Goal: Task Accomplishment & Management: Manage account settings

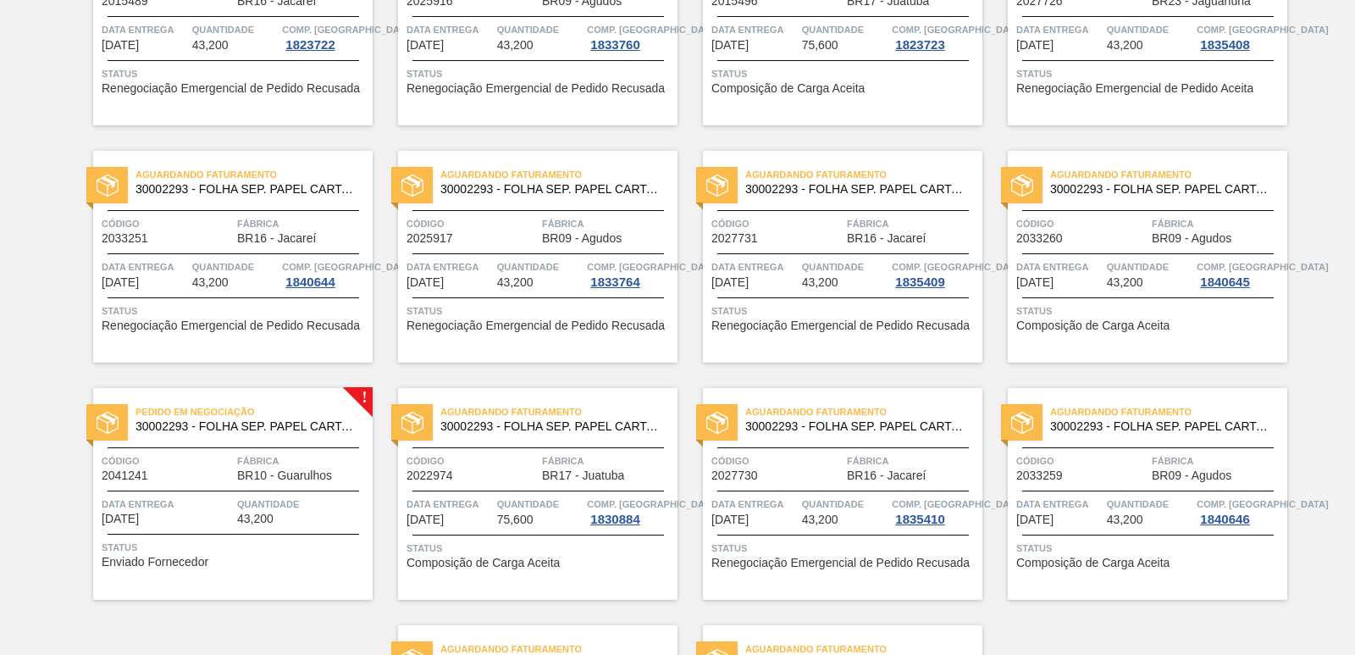
scroll to position [2617, 0]
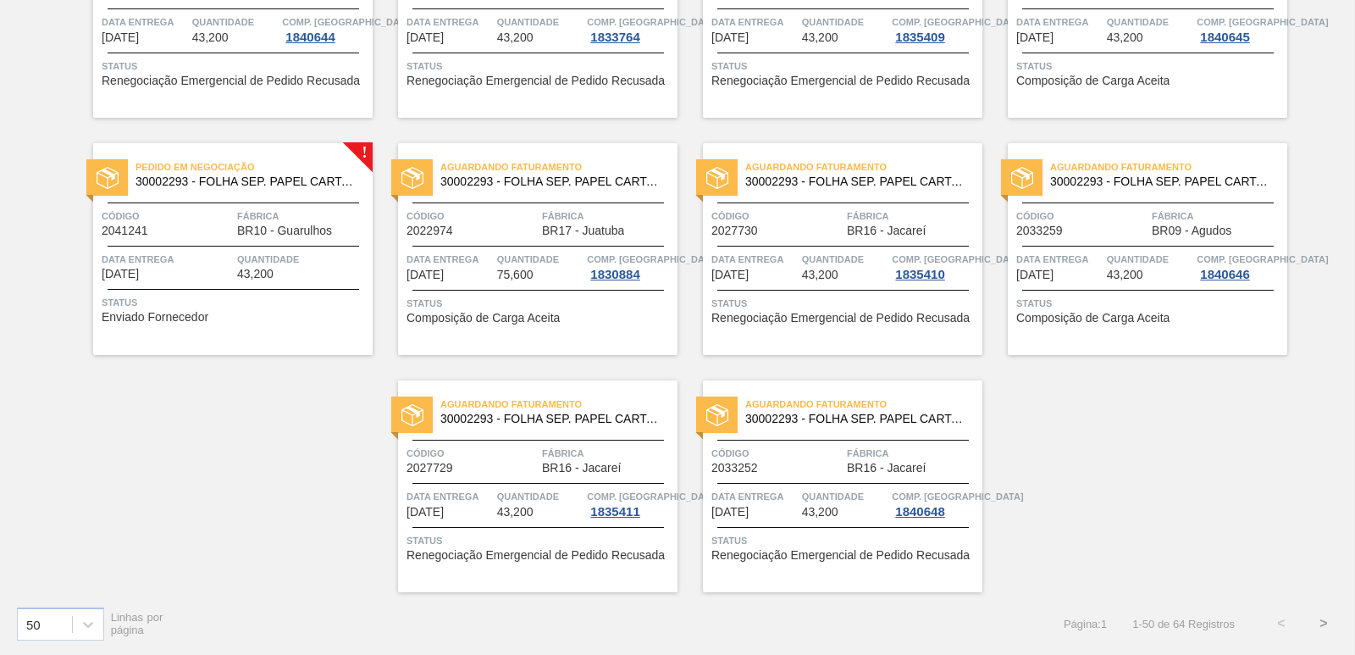
click at [202, 181] on span "30002293 - FOLHA SEP. PAPEL CARTAO 1200x1000M 350g" at bounding box center [248, 181] width 224 height 13
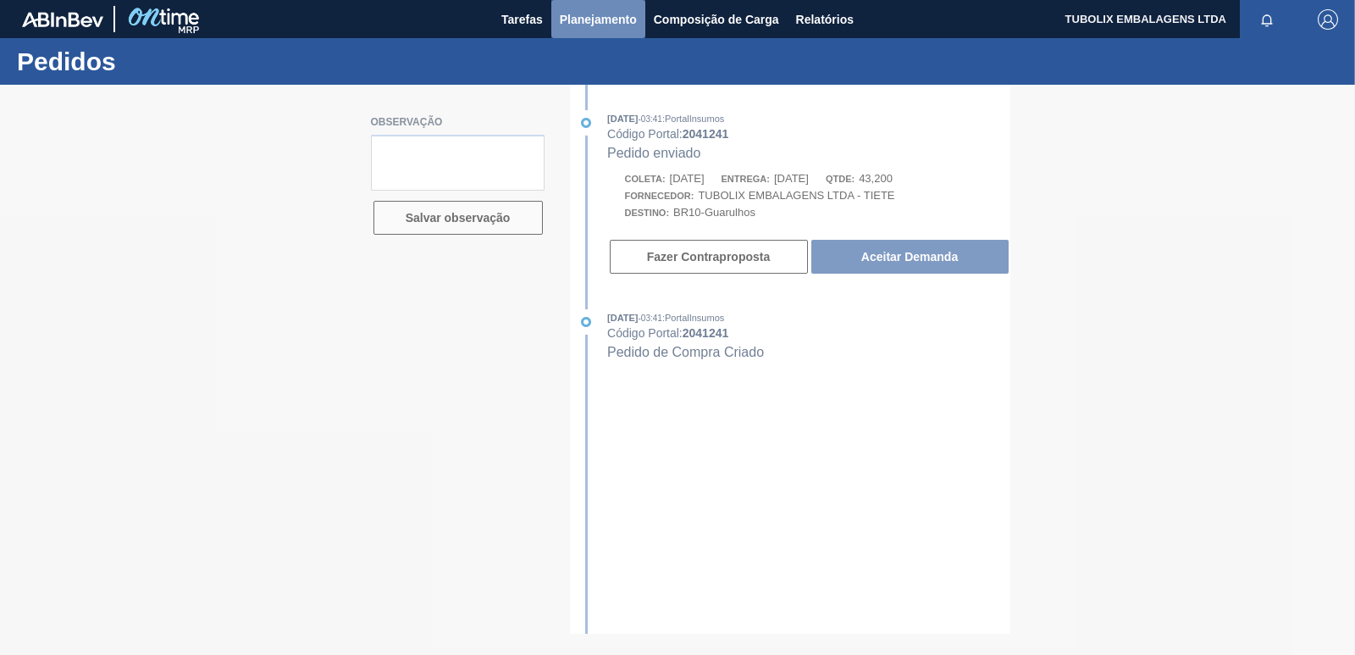
click at [601, 25] on span "Planejamento" at bounding box center [598, 19] width 77 height 20
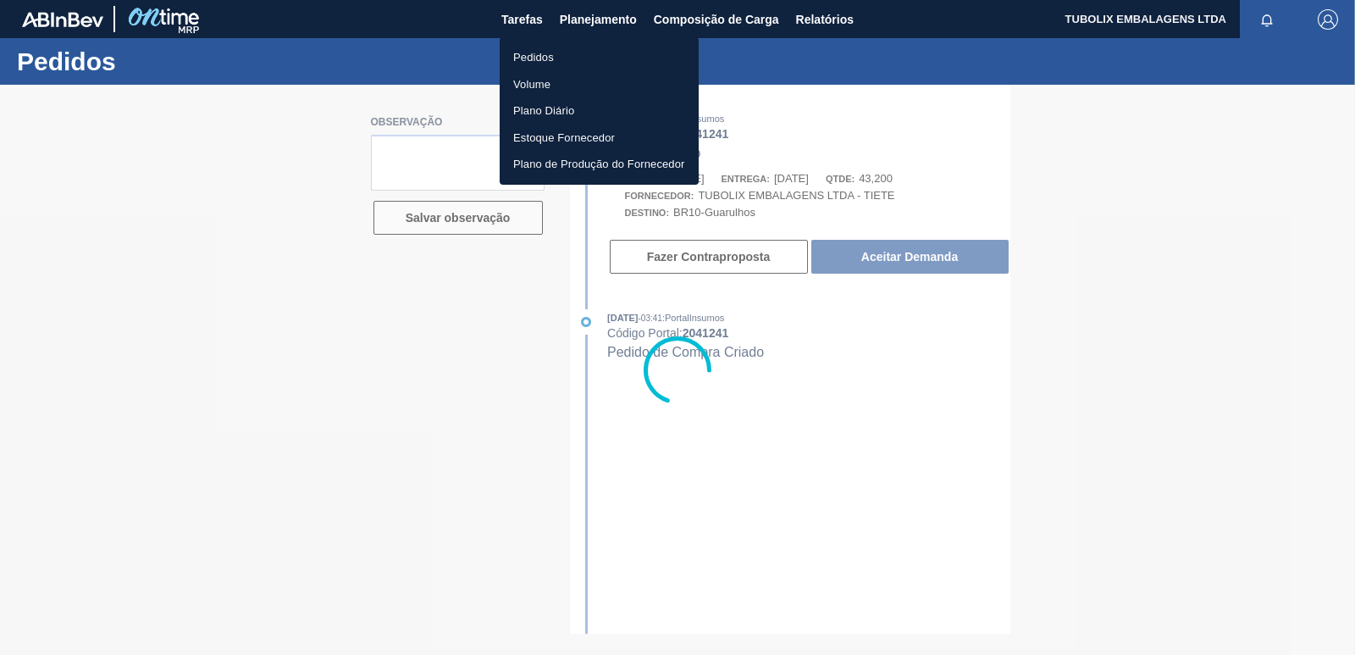
click at [551, 52] on li "Pedidos" at bounding box center [599, 57] width 199 height 27
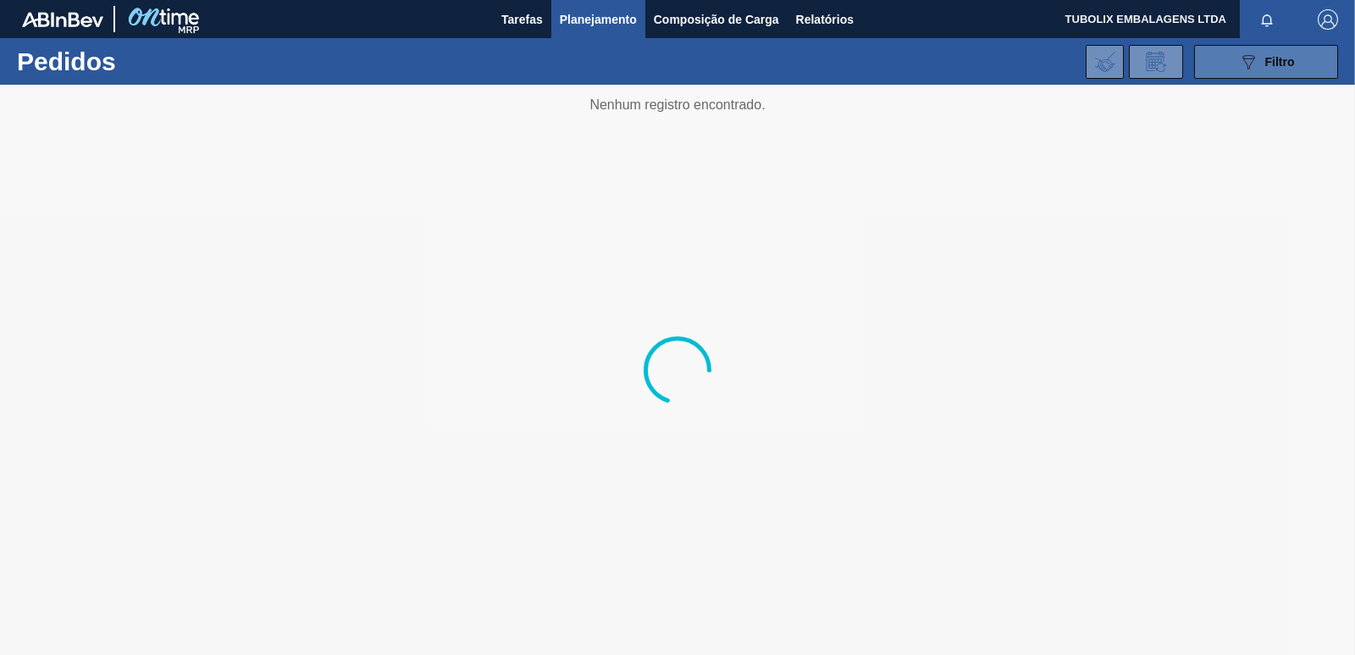
click at [1233, 66] on button "089F7B8B-B2A5-4AFE-B5C0-19BA573D28AC Filtro" at bounding box center [1266, 62] width 144 height 34
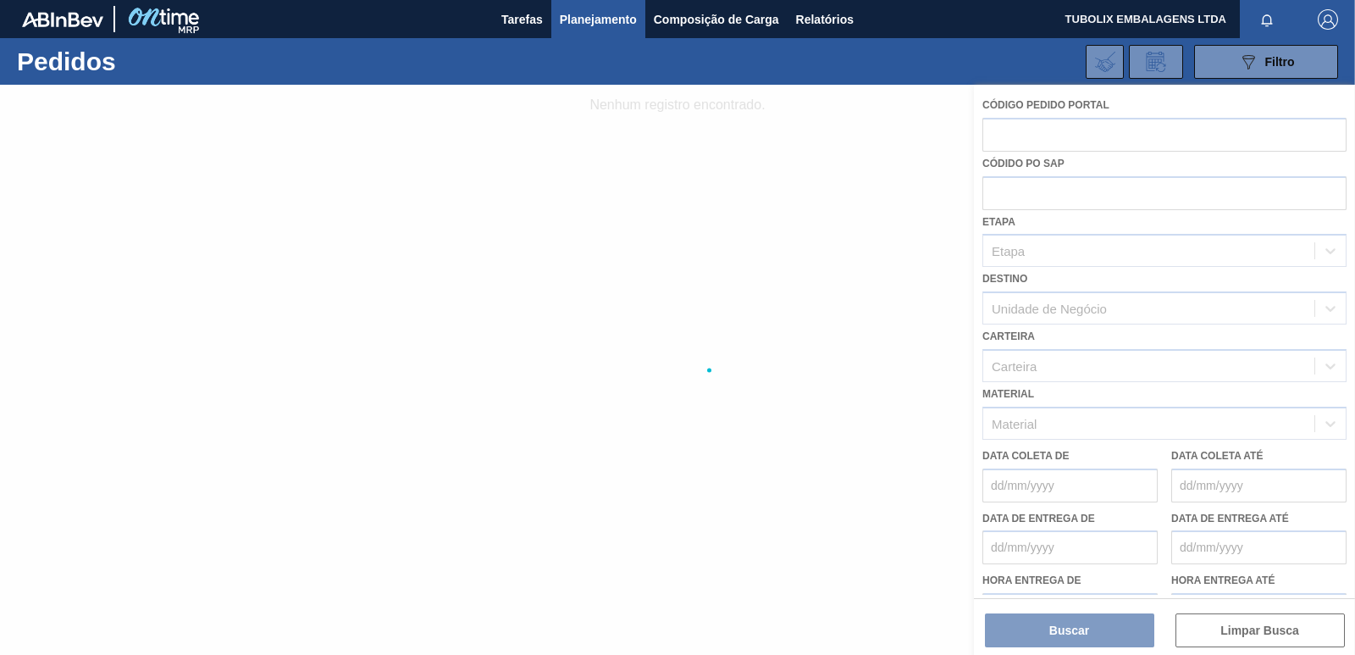
click at [1049, 306] on div at bounding box center [677, 370] width 1355 height 570
click at [1069, 313] on div at bounding box center [677, 370] width 1355 height 570
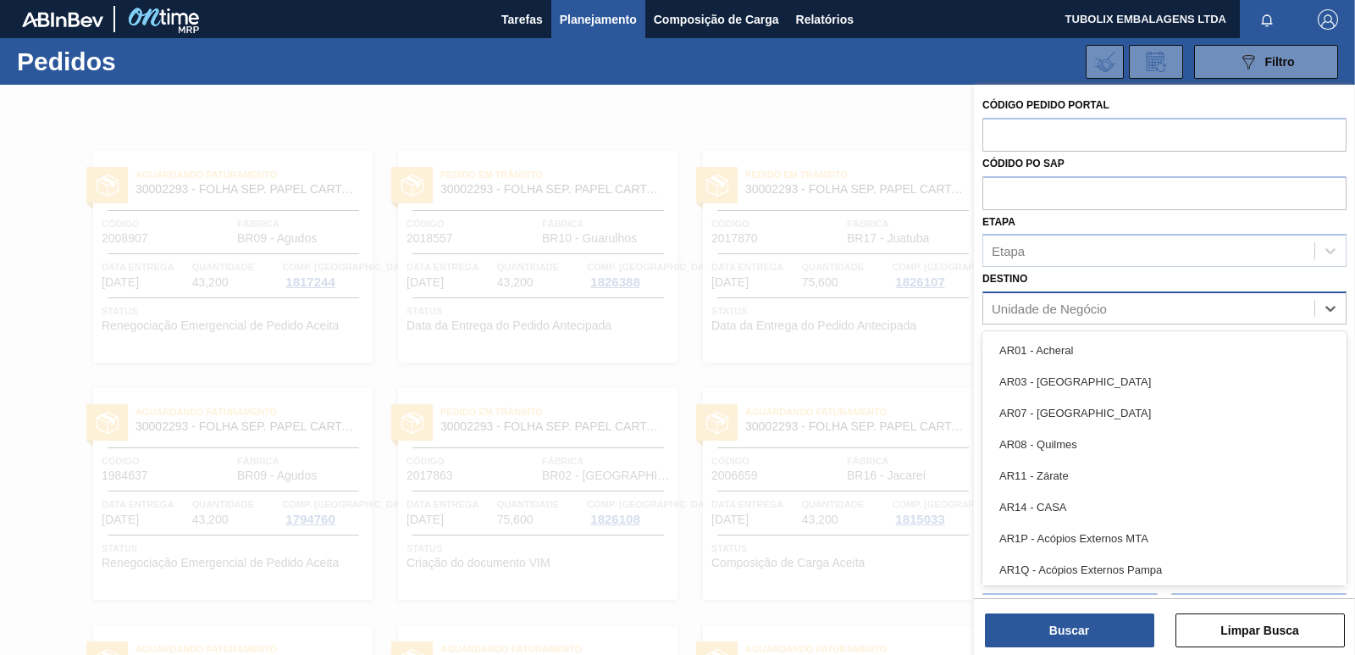
click at [1088, 302] on div "Unidade de Negócio" at bounding box center [1049, 309] width 115 height 14
type input "H"
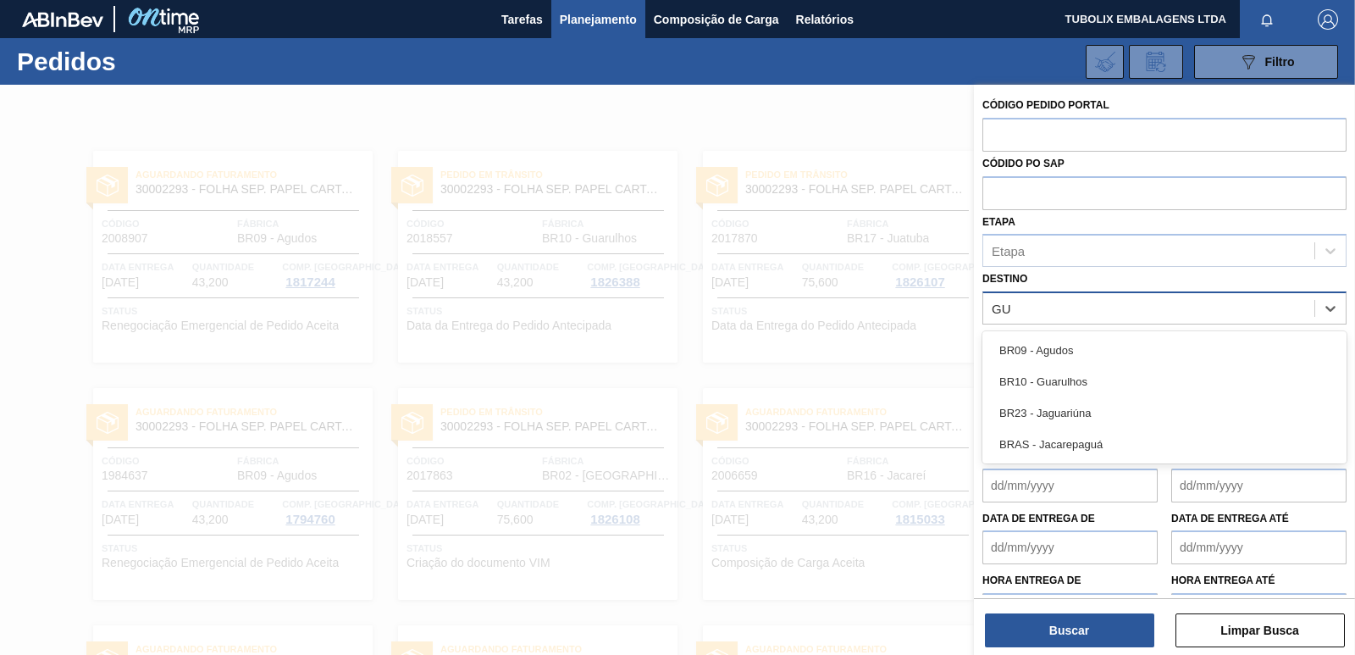
type input "GUA"
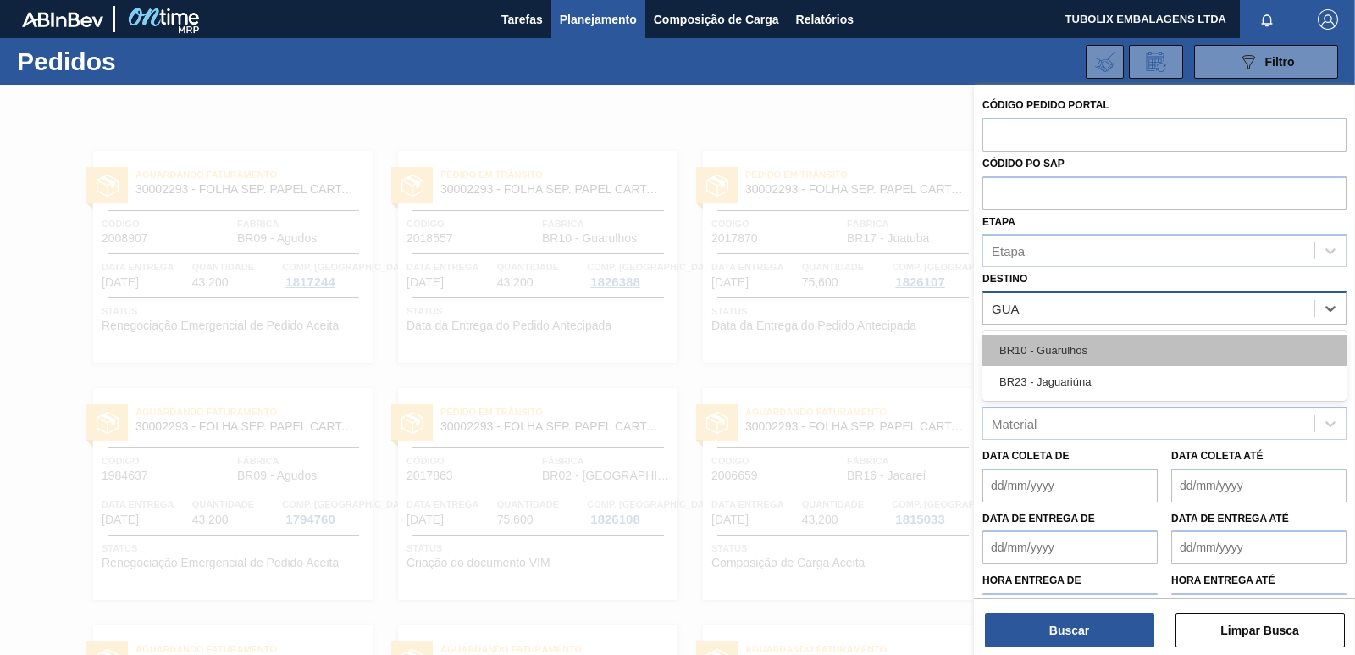
click at [1071, 336] on div "BR10 - Guarulhos" at bounding box center [1165, 350] width 364 height 31
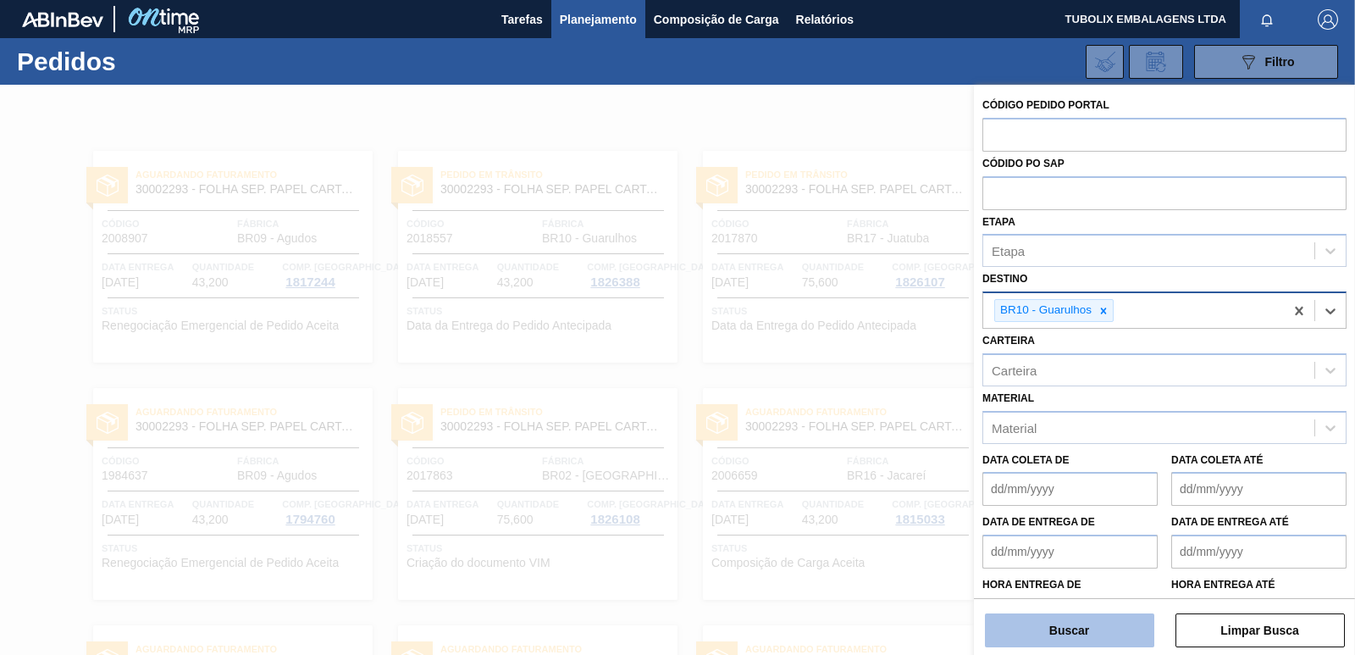
click at [1122, 614] on button "Buscar" at bounding box center [1069, 630] width 169 height 34
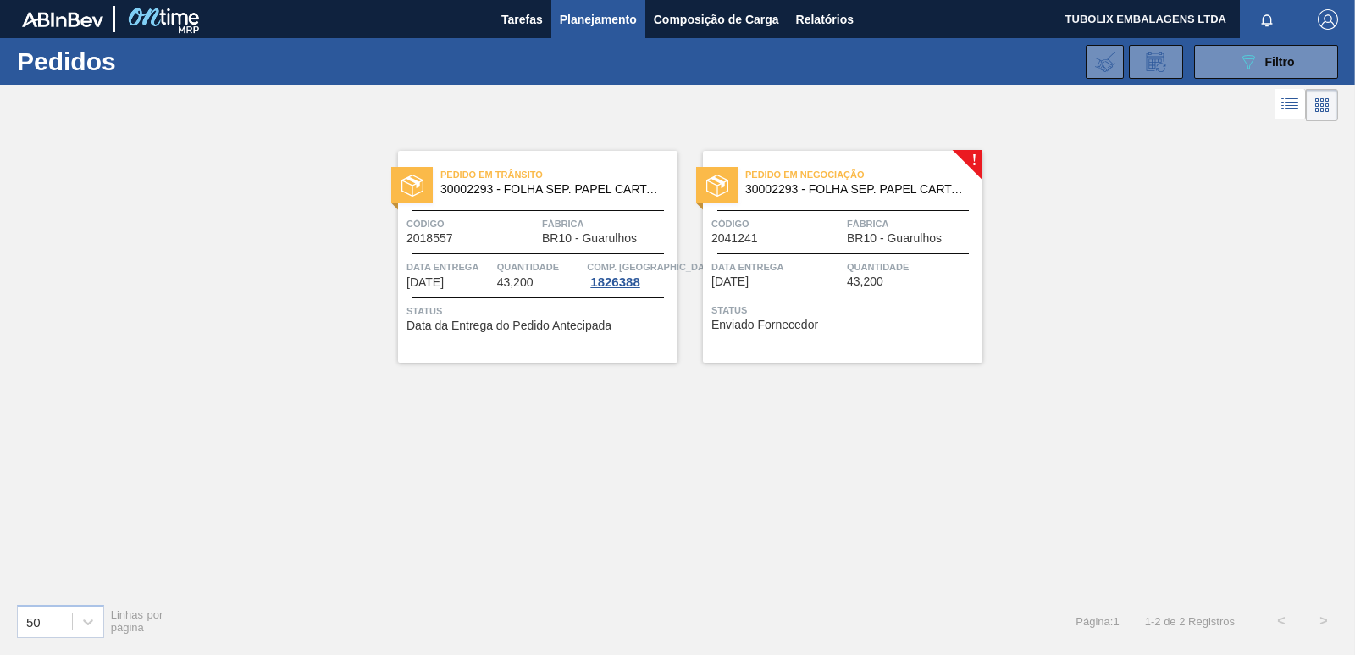
click at [931, 257] on div "Pedido em Negociação 30002293 - FOLHA SEP. PAPEL CARTAO 1200x1000M 350g Código …" at bounding box center [843, 257] width 280 height 212
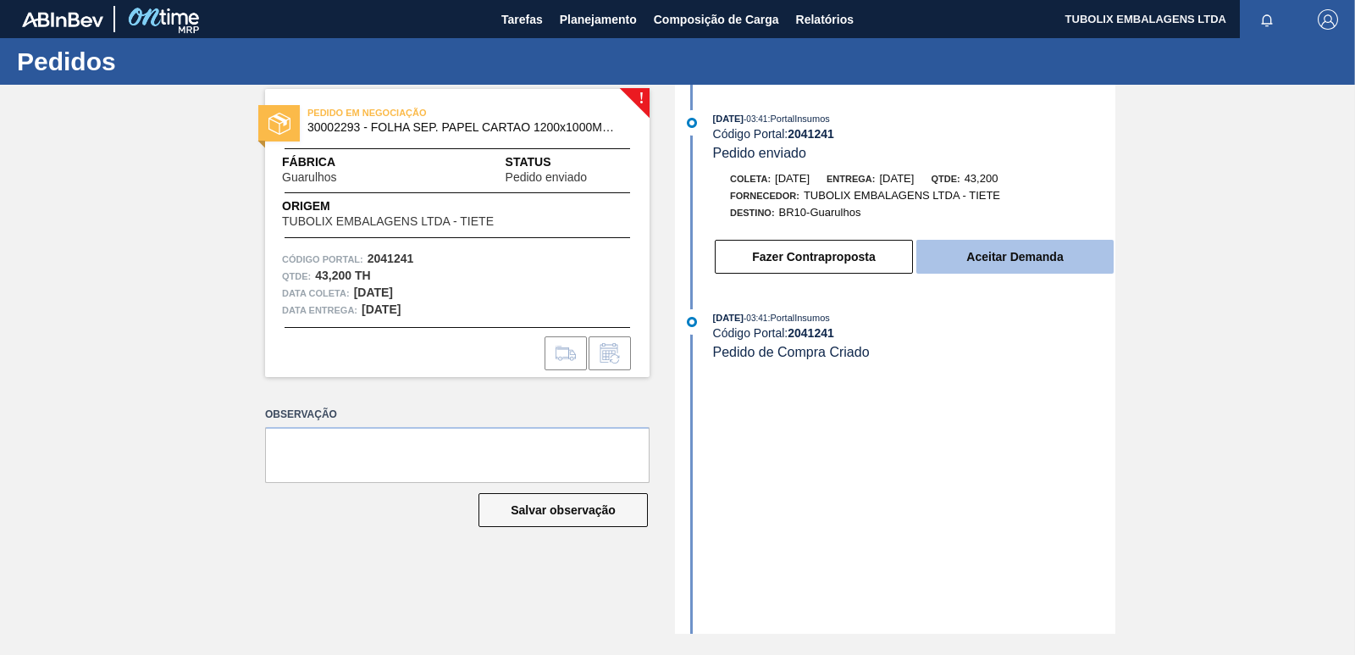
click at [1004, 257] on button "Aceitar Demanda" at bounding box center [1015, 257] width 197 height 34
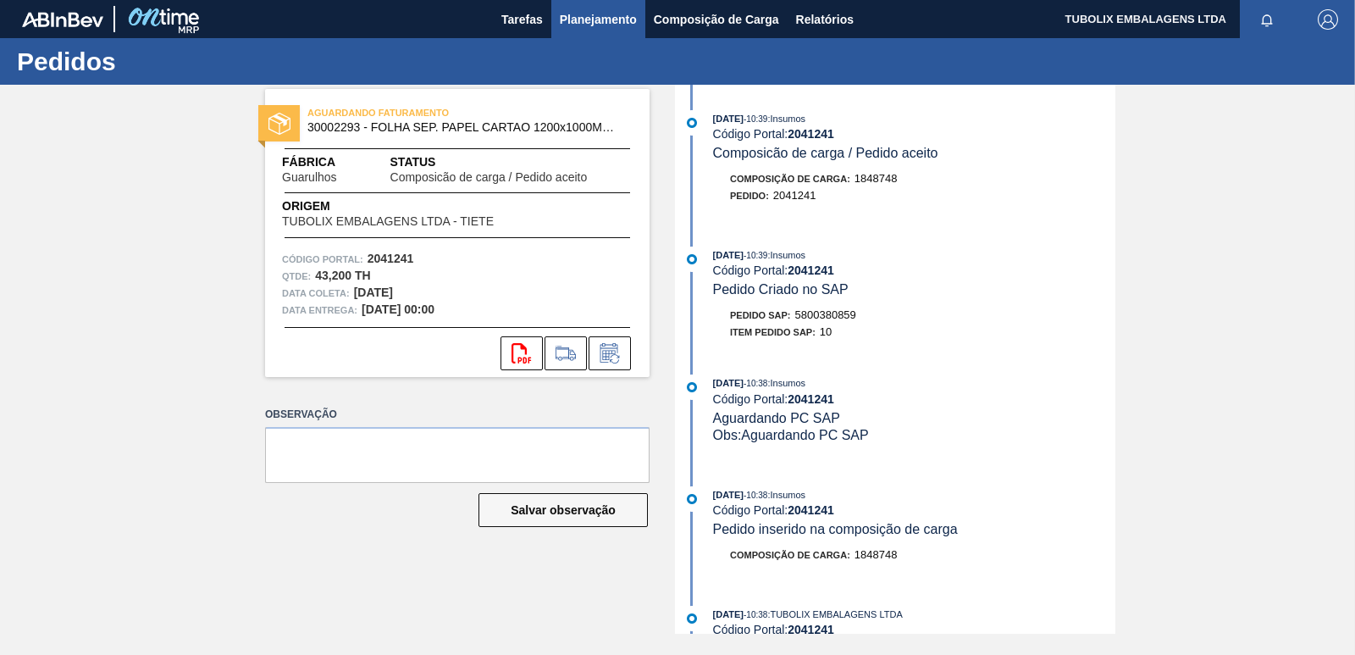
click at [586, 17] on span "Planejamento" at bounding box center [598, 19] width 77 height 20
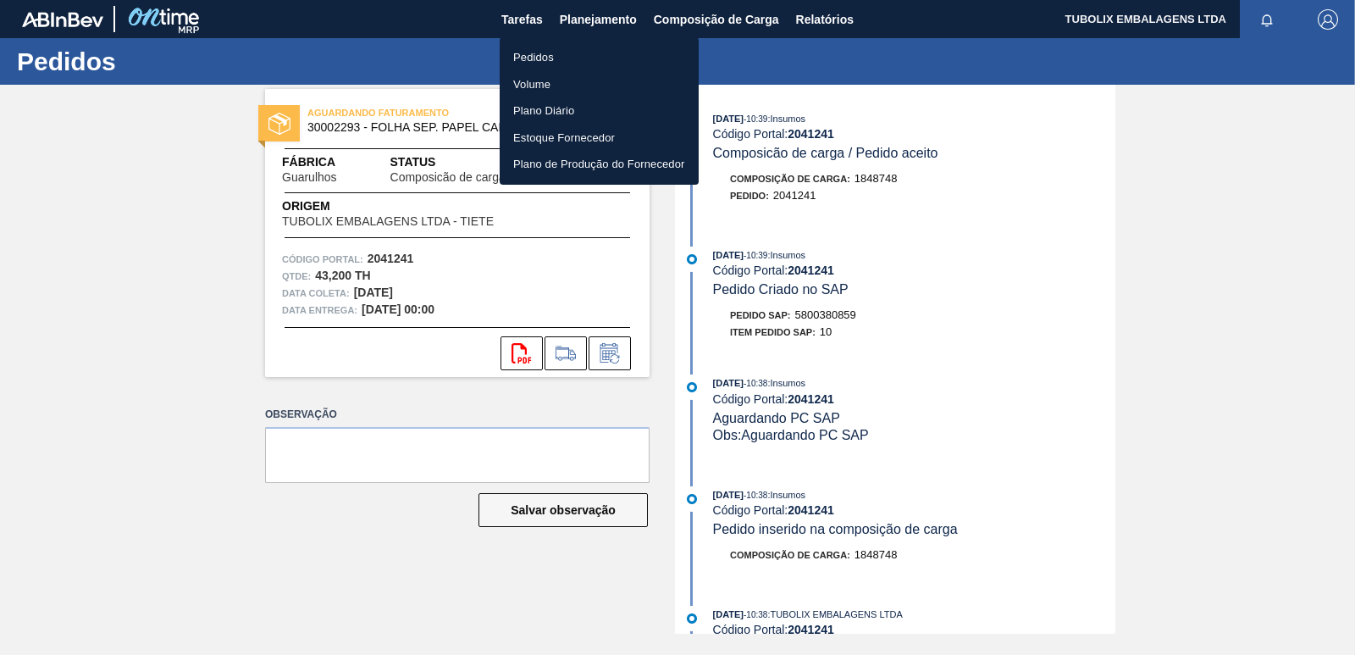
click at [540, 52] on li "Pedidos" at bounding box center [599, 57] width 199 height 27
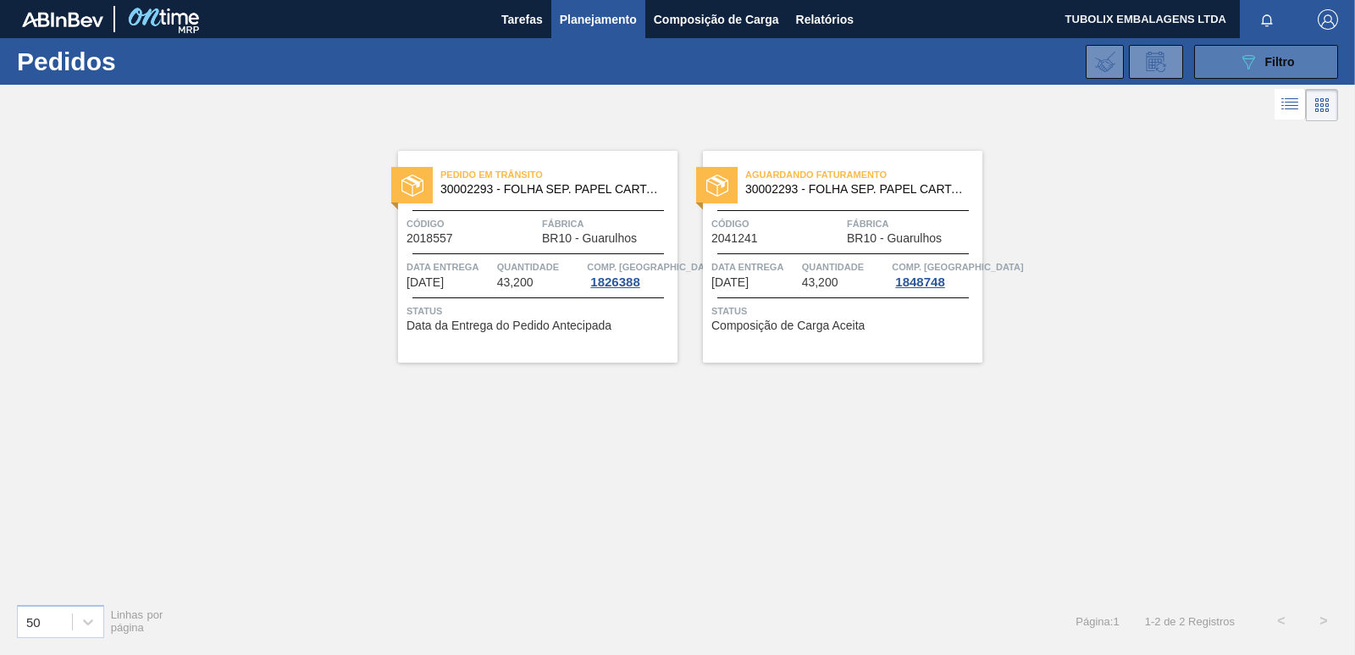
click at [1223, 71] on button "089F7B8B-B2A5-4AFE-B5C0-19BA573D28AC Filtro" at bounding box center [1266, 62] width 144 height 34
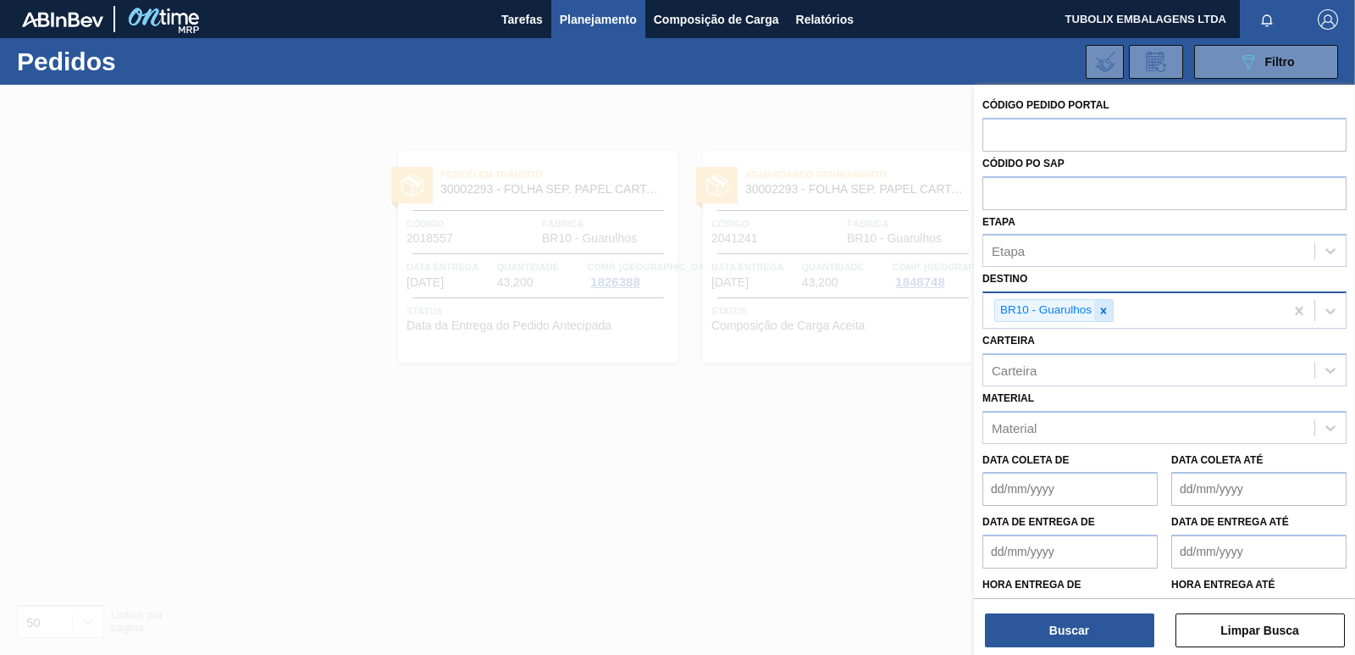
click at [1105, 302] on div at bounding box center [1104, 310] width 19 height 21
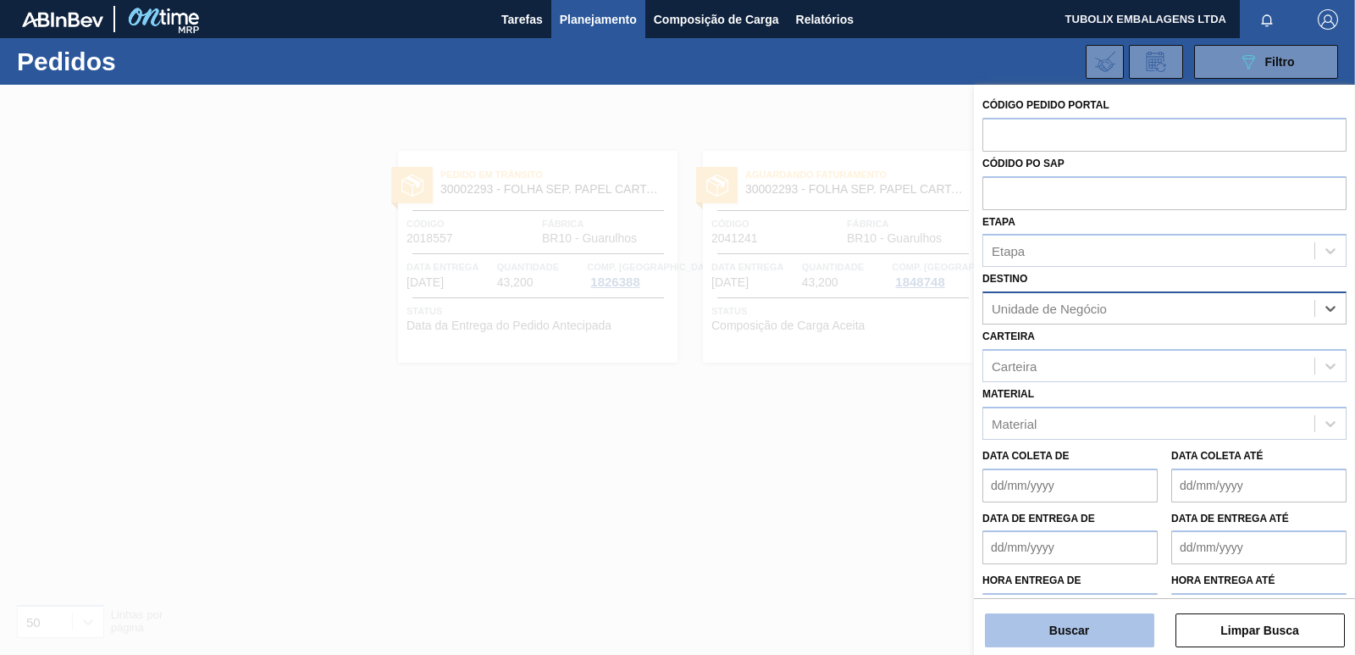
click at [1123, 637] on button "Buscar" at bounding box center [1069, 630] width 169 height 34
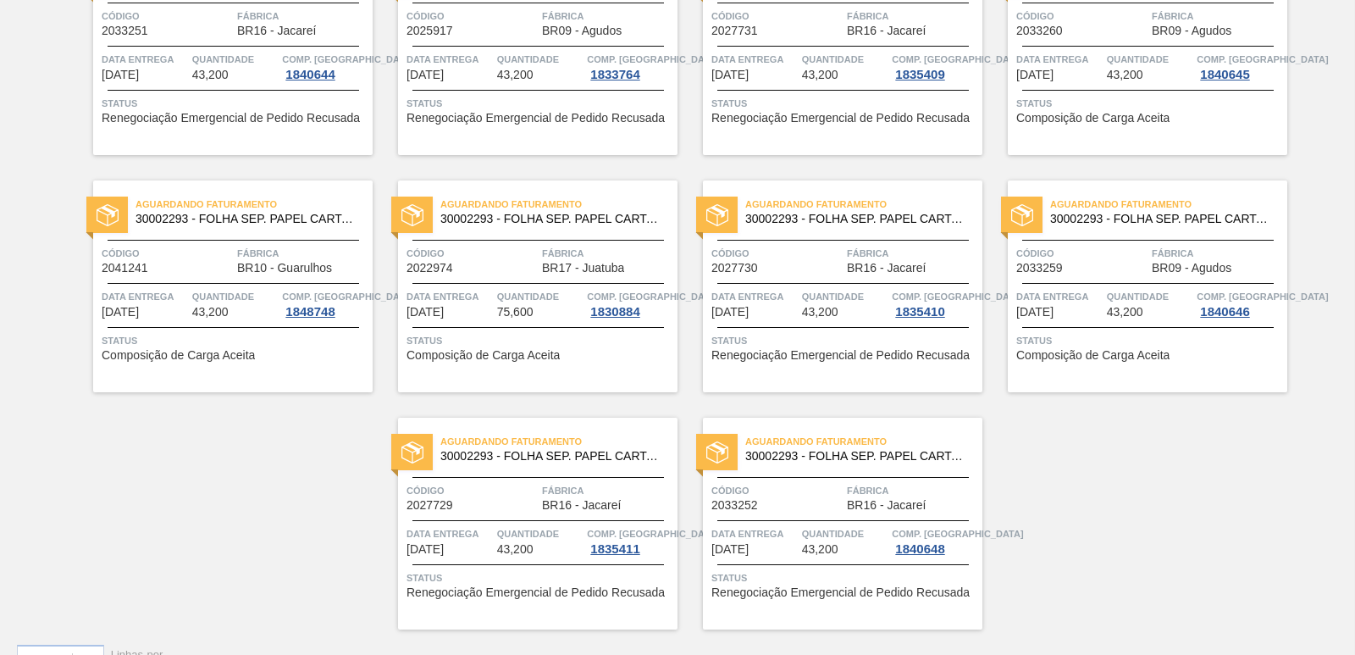
scroll to position [2617, 0]
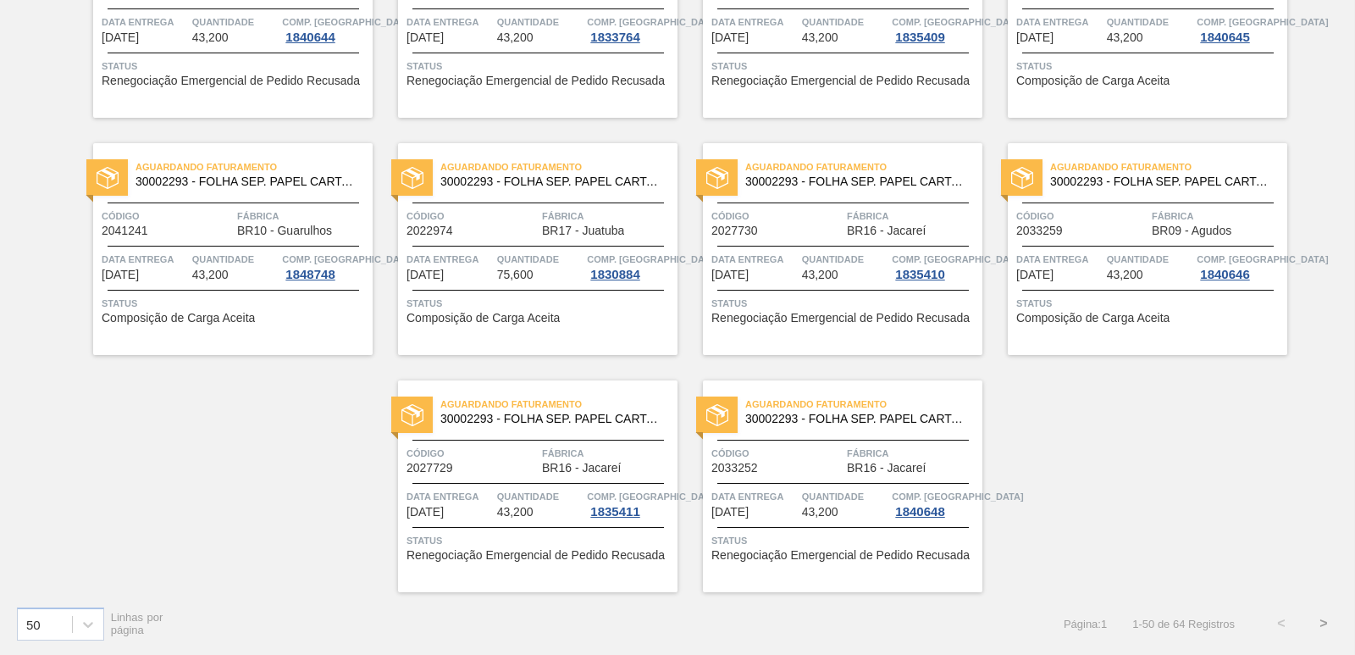
click at [1322, 623] on button ">" at bounding box center [1324, 623] width 42 height 42
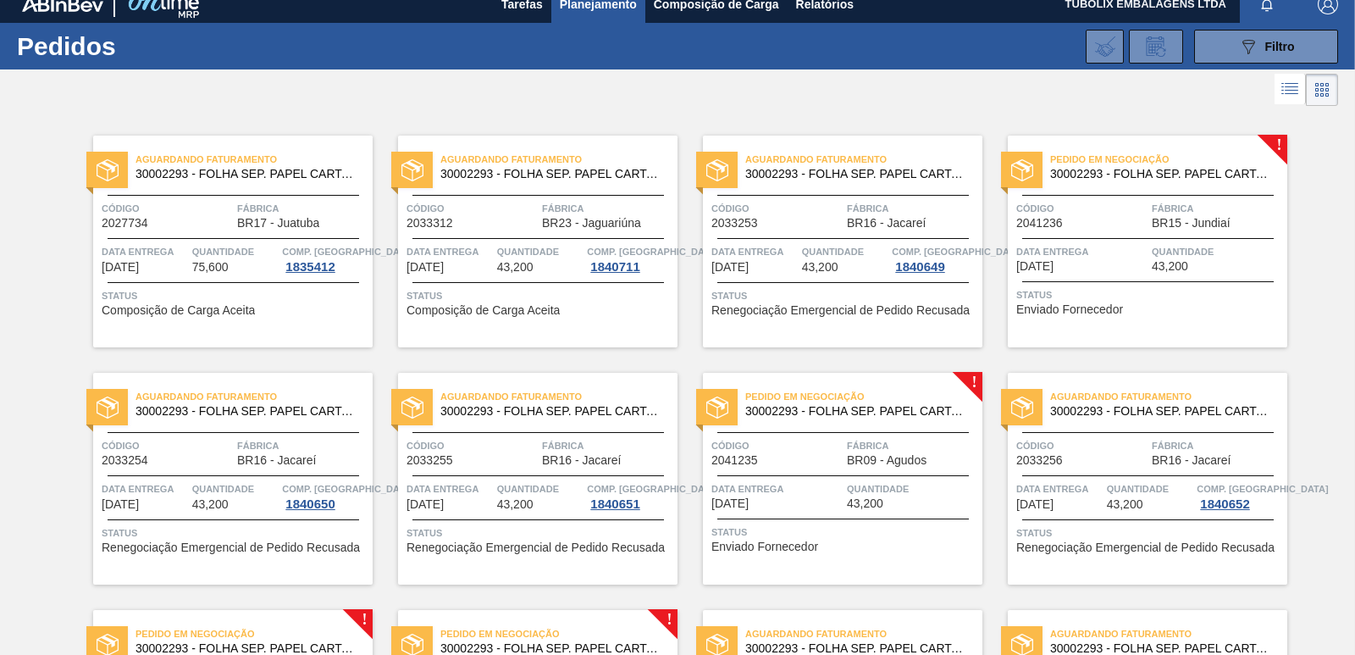
scroll to position [0, 0]
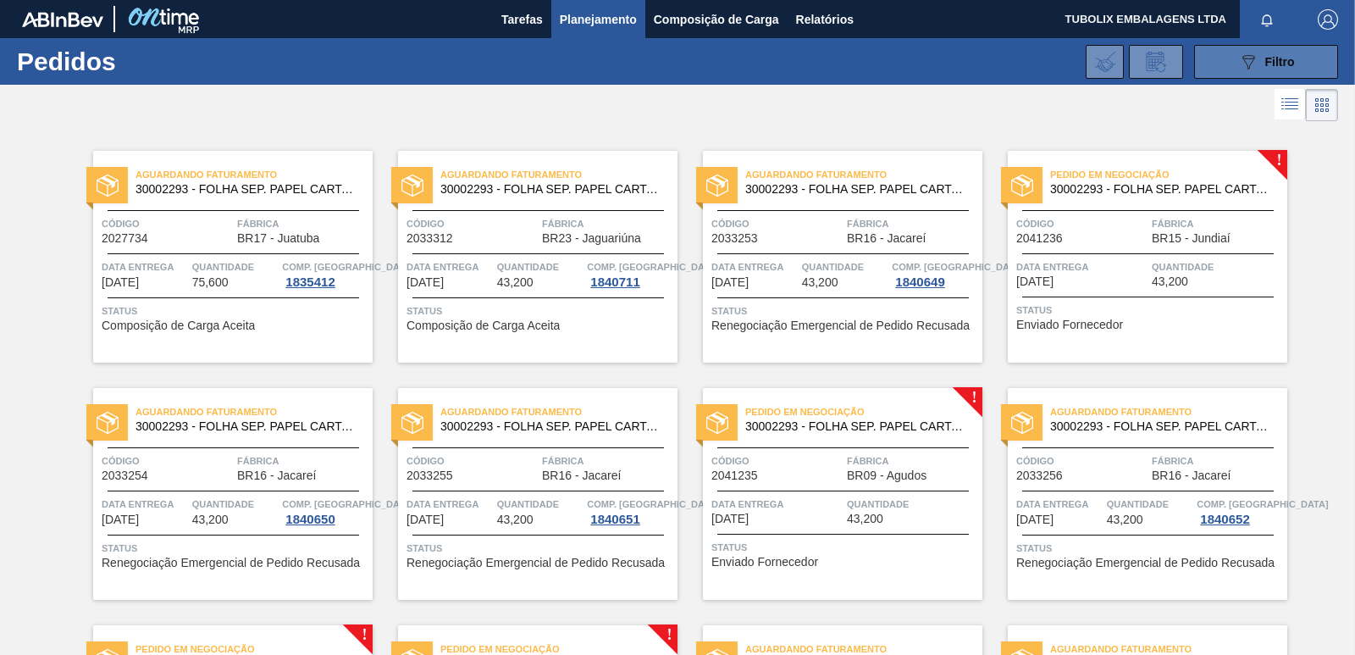
click at [1239, 61] on icon "089F7B8B-B2A5-4AFE-B5C0-19BA573D28AC" at bounding box center [1249, 62] width 20 height 20
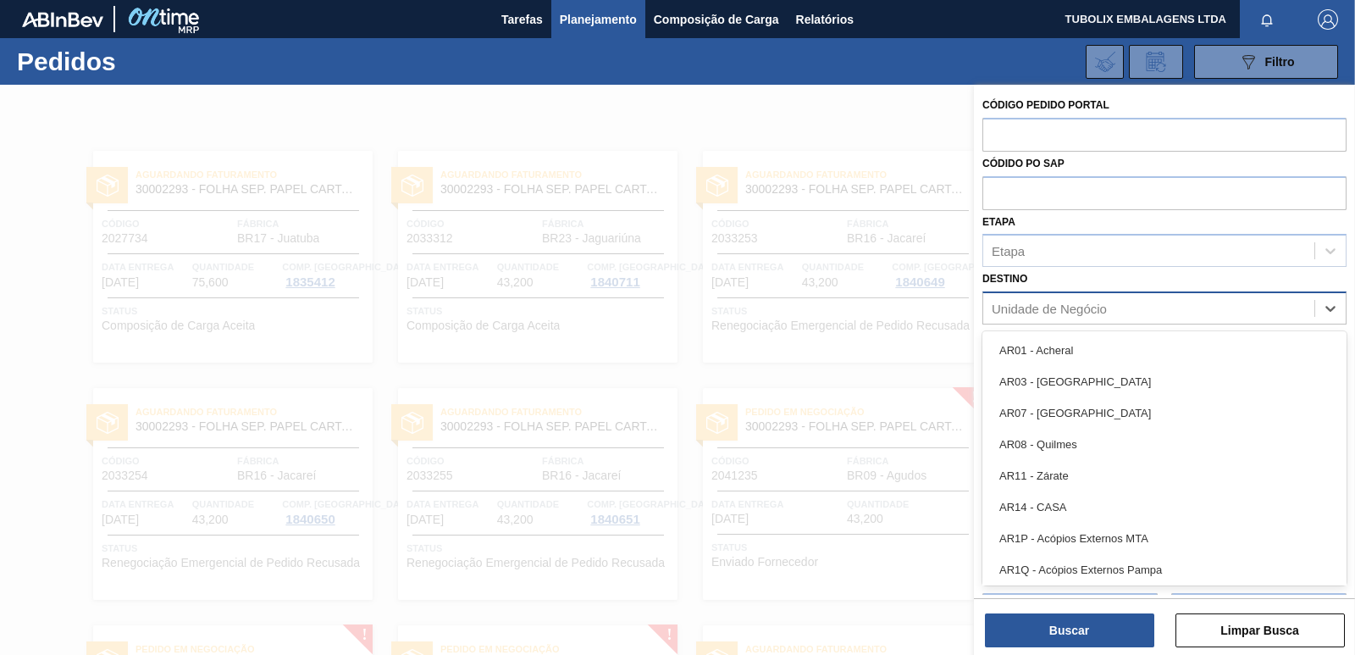
click at [1022, 311] on div "Unidade de Negócio" at bounding box center [1049, 309] width 115 height 14
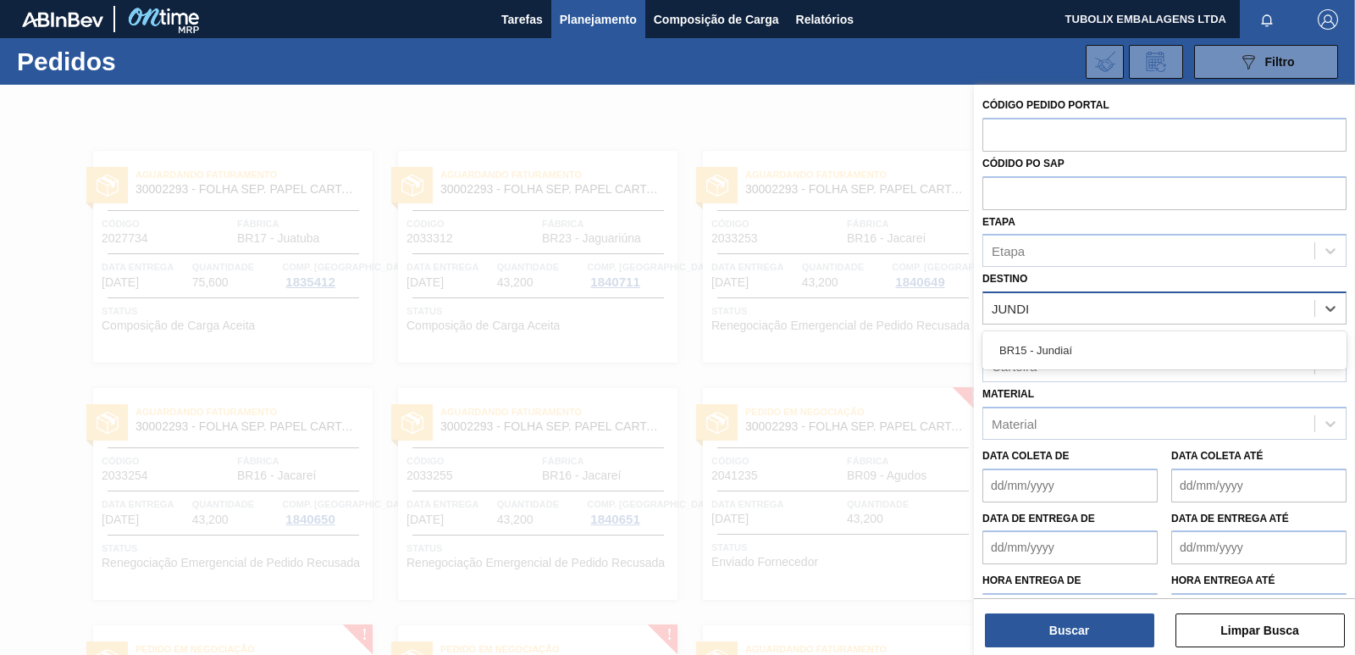
type input "JUNDIA"
click at [1066, 334] on div "BR15 - Jundiaí" at bounding box center [1165, 350] width 364 height 38
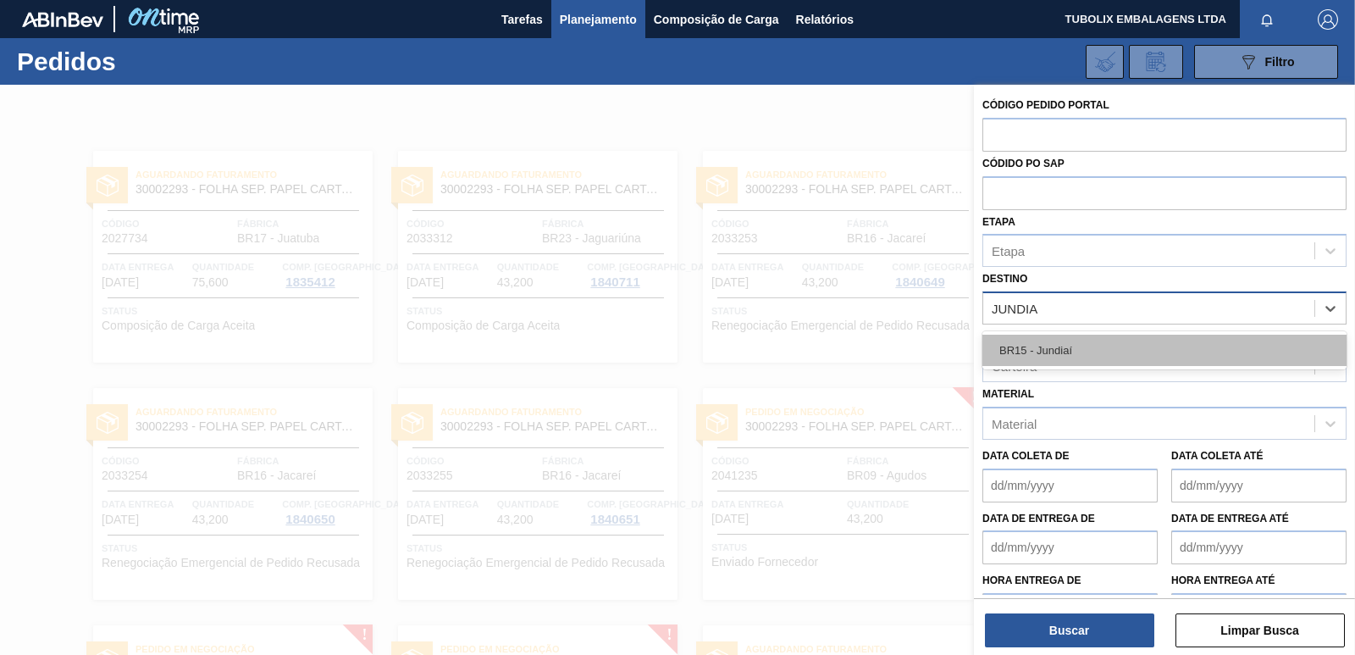
click at [1064, 351] on div "BR15 - Jundiaí" at bounding box center [1165, 350] width 364 height 31
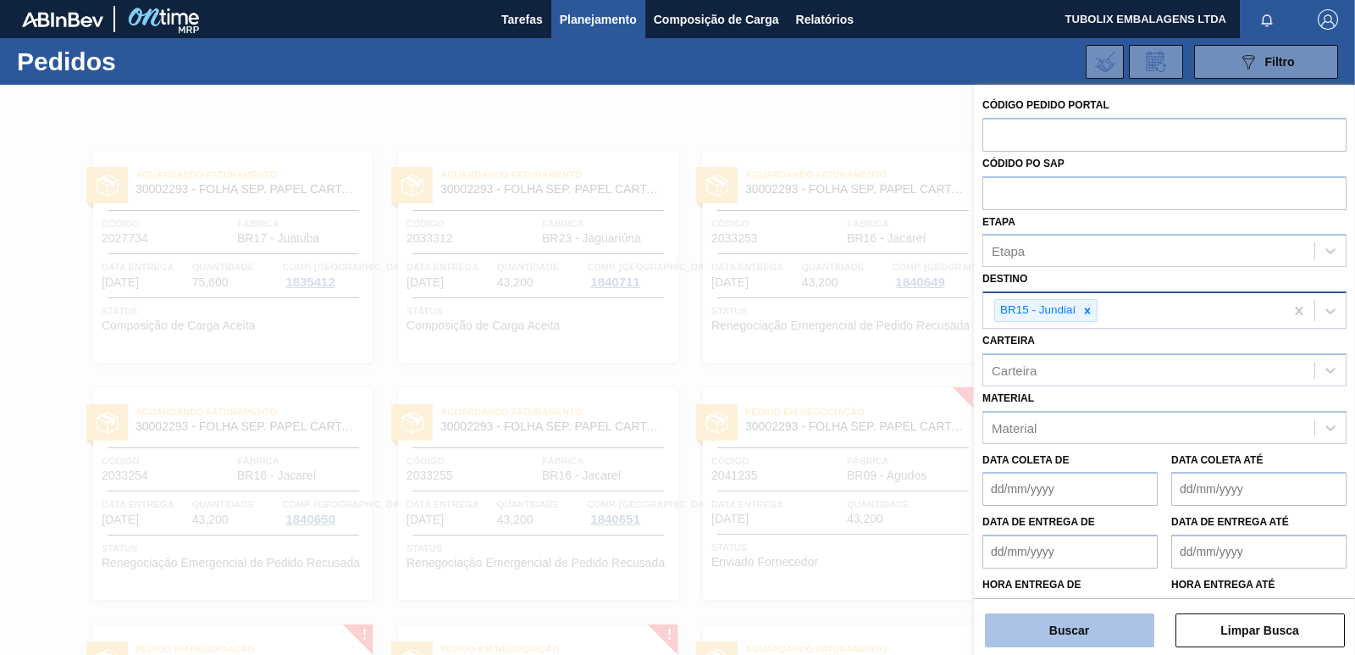
click at [1119, 631] on button "Buscar" at bounding box center [1069, 630] width 169 height 34
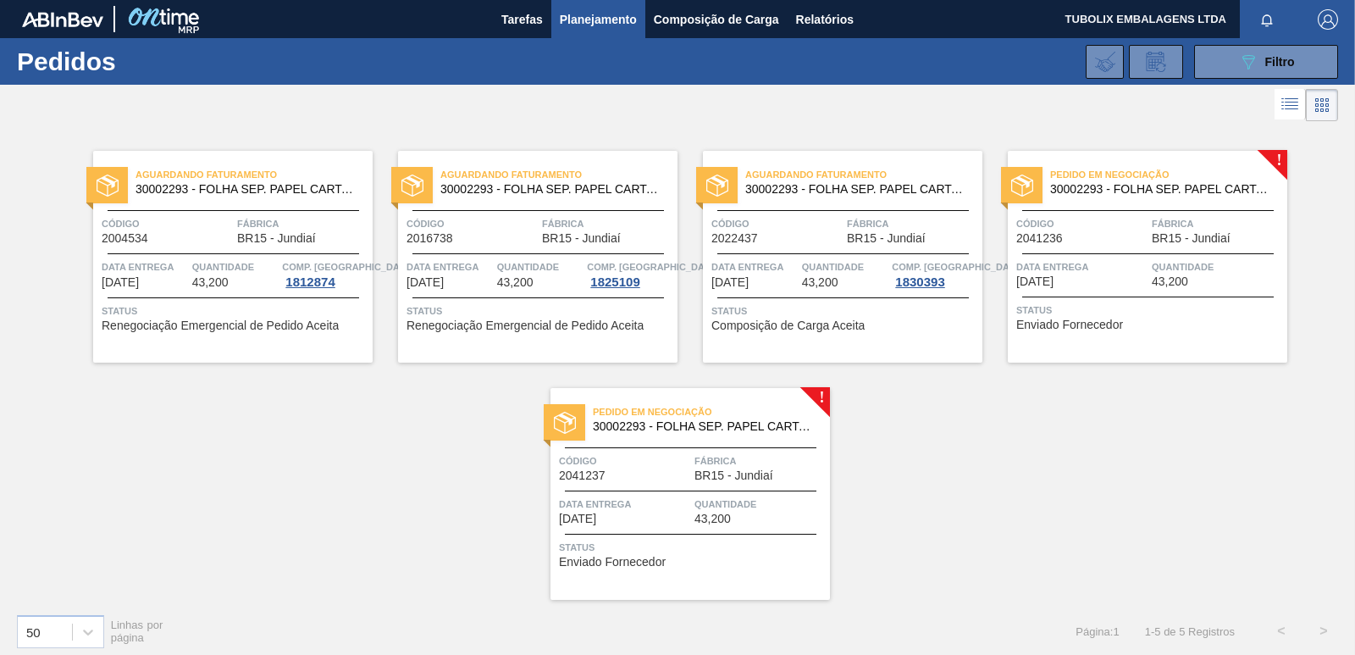
click at [1077, 226] on span "Código" at bounding box center [1082, 223] width 131 height 17
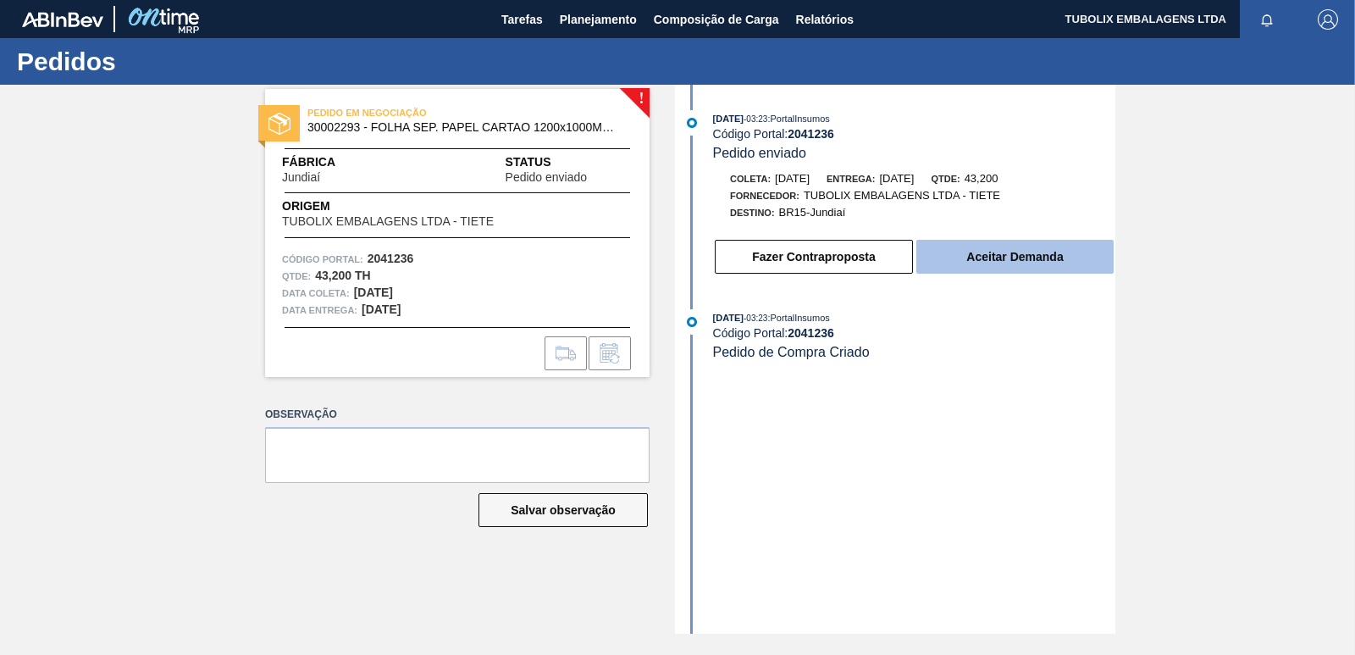
click at [1071, 265] on button "Aceitar Demanda" at bounding box center [1015, 257] width 197 height 34
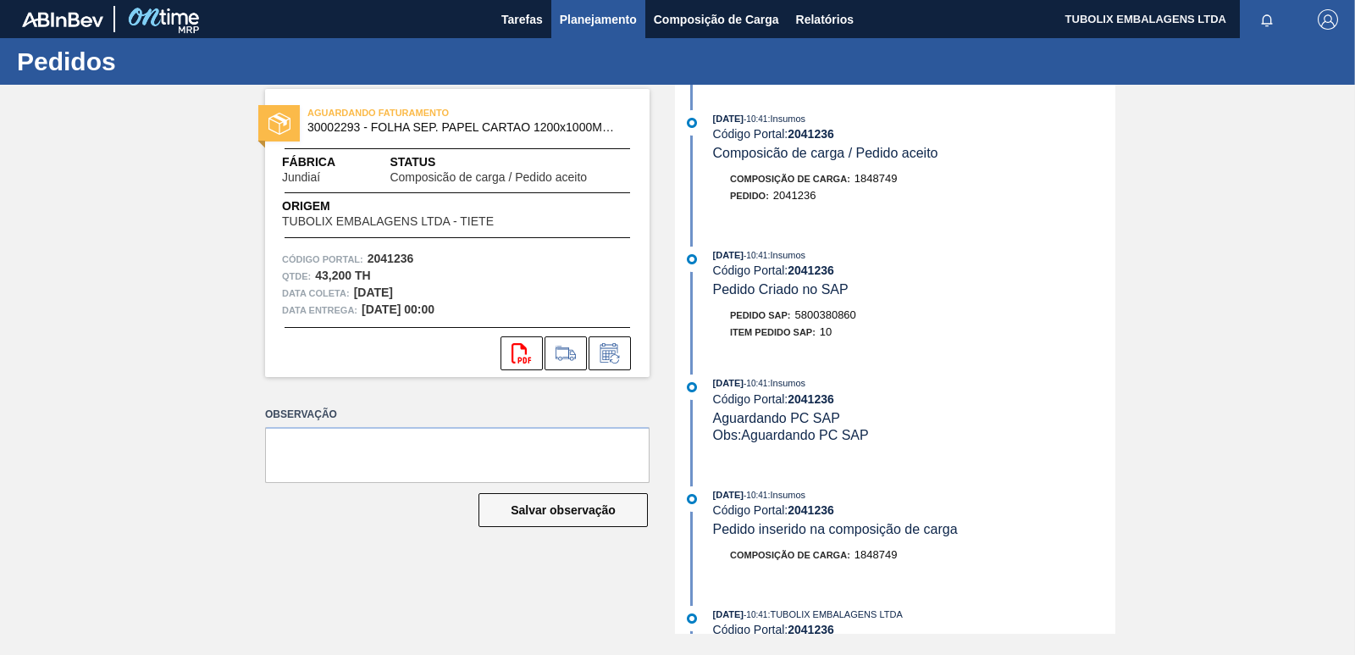
click at [580, 16] on span "Planejamento" at bounding box center [598, 19] width 77 height 20
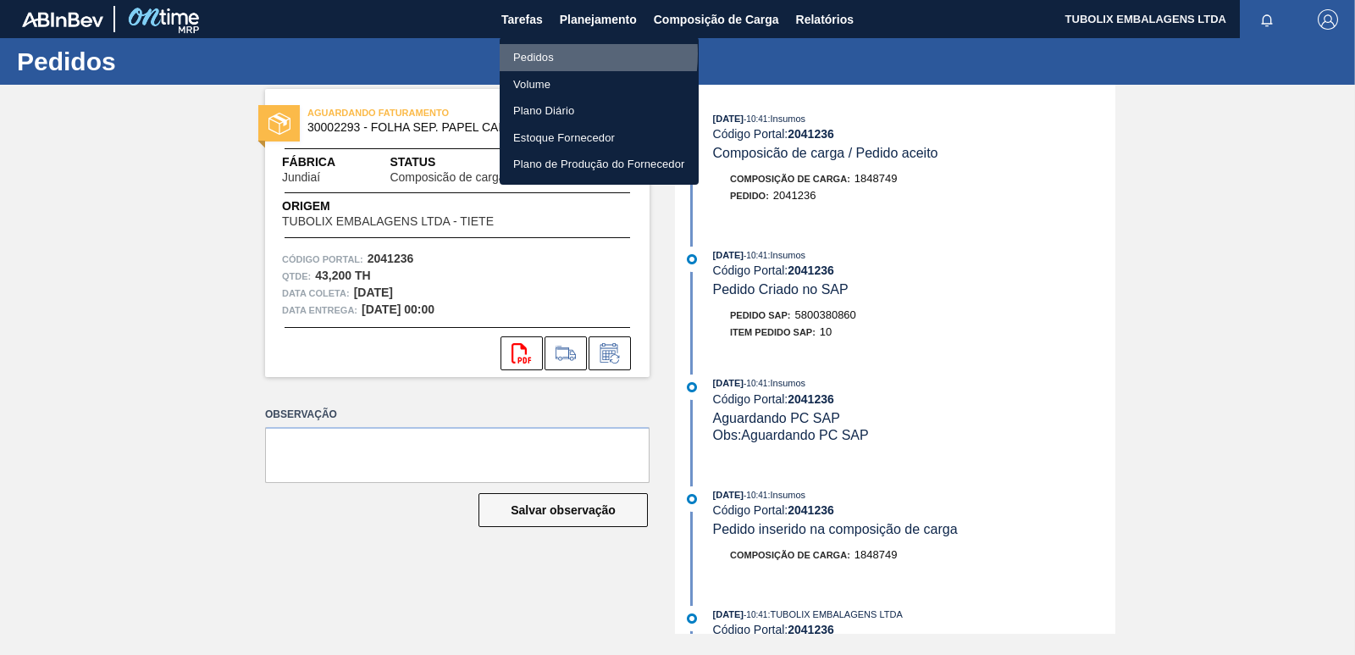
click at [530, 53] on li "Pedidos" at bounding box center [599, 57] width 199 height 27
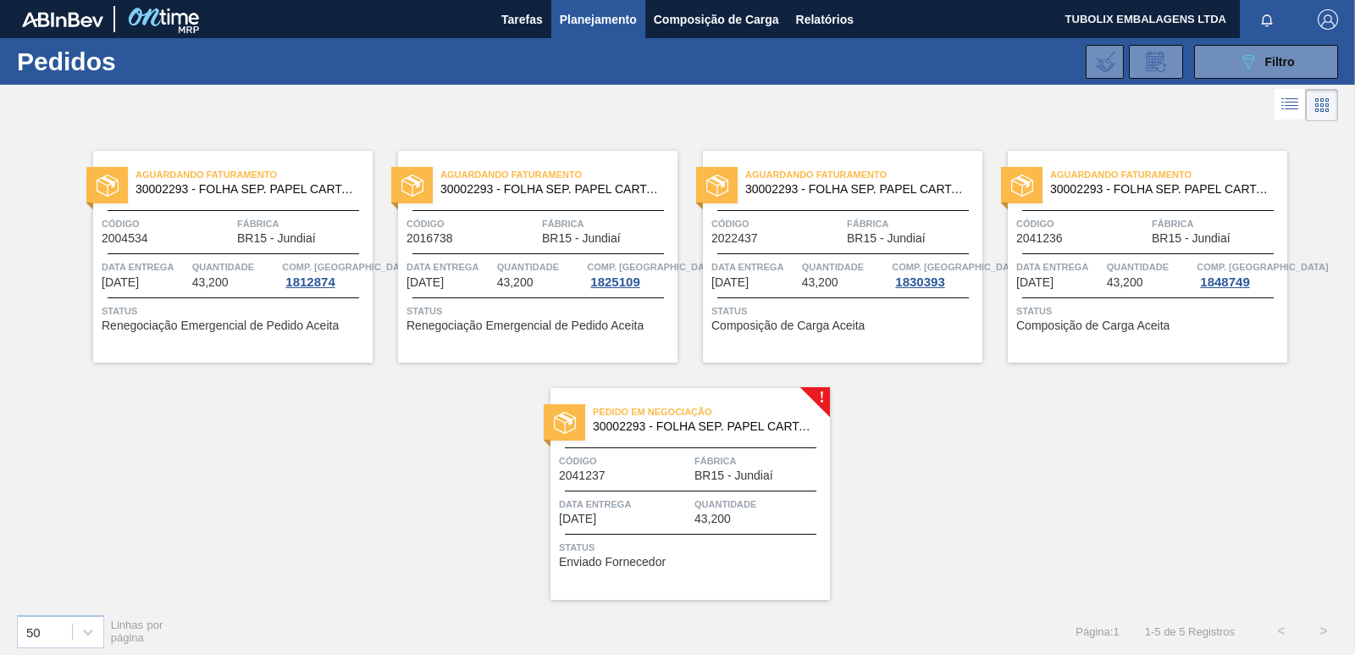
click at [770, 468] on span "Fábrica" at bounding box center [760, 460] width 131 height 17
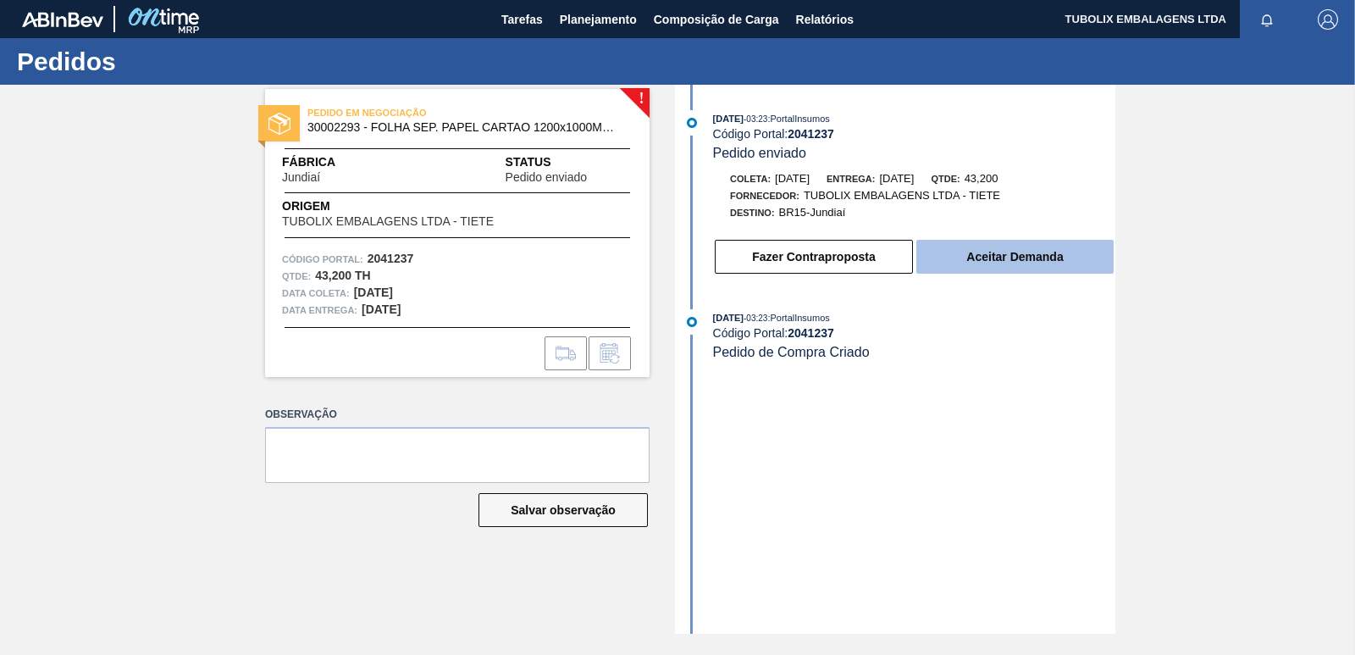
click at [962, 241] on button "Aceitar Demanda" at bounding box center [1015, 257] width 197 height 34
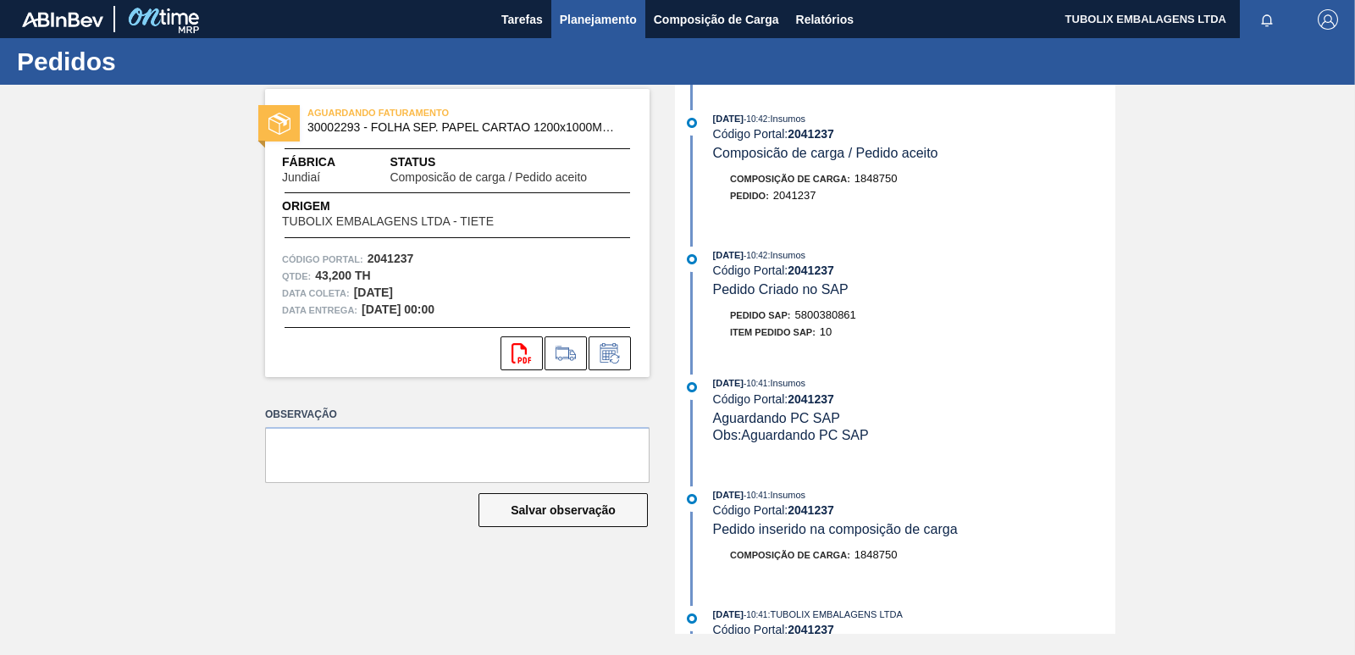
click at [583, 12] on span "Planejamento" at bounding box center [598, 19] width 77 height 20
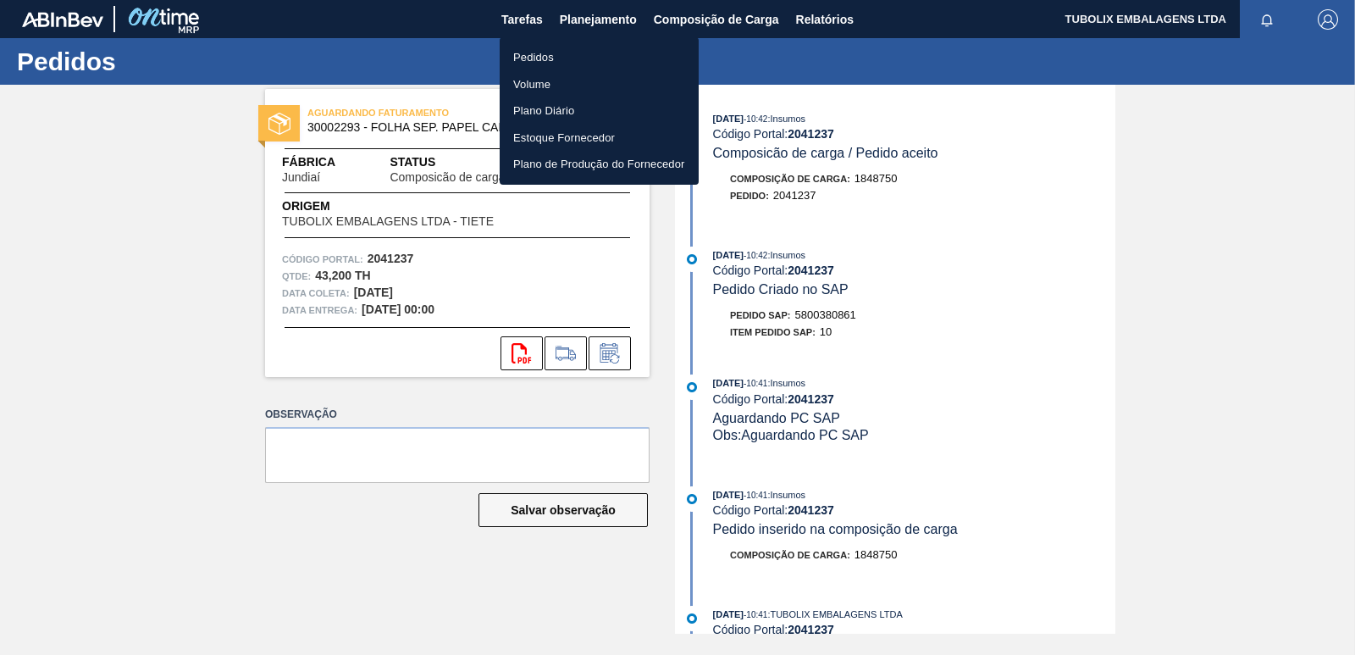
click at [552, 59] on li "Pedidos" at bounding box center [599, 57] width 199 height 27
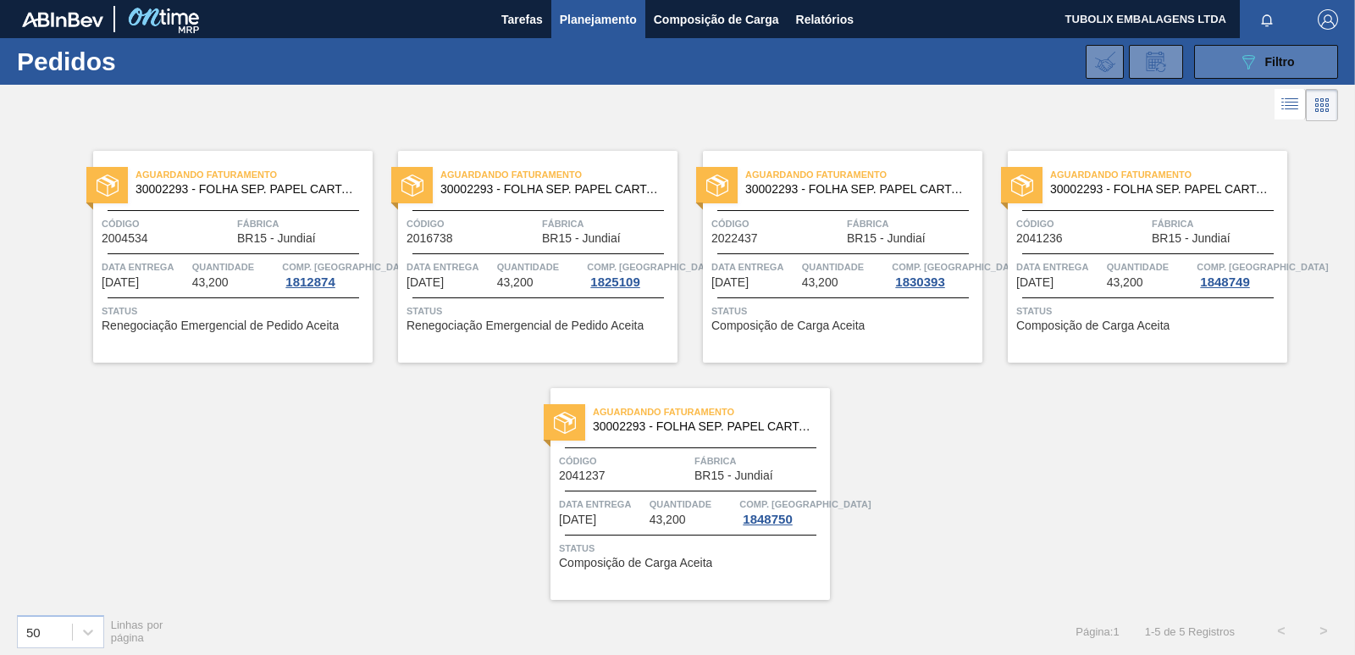
click at [1278, 65] on span "Filtro" at bounding box center [1281, 62] width 30 height 14
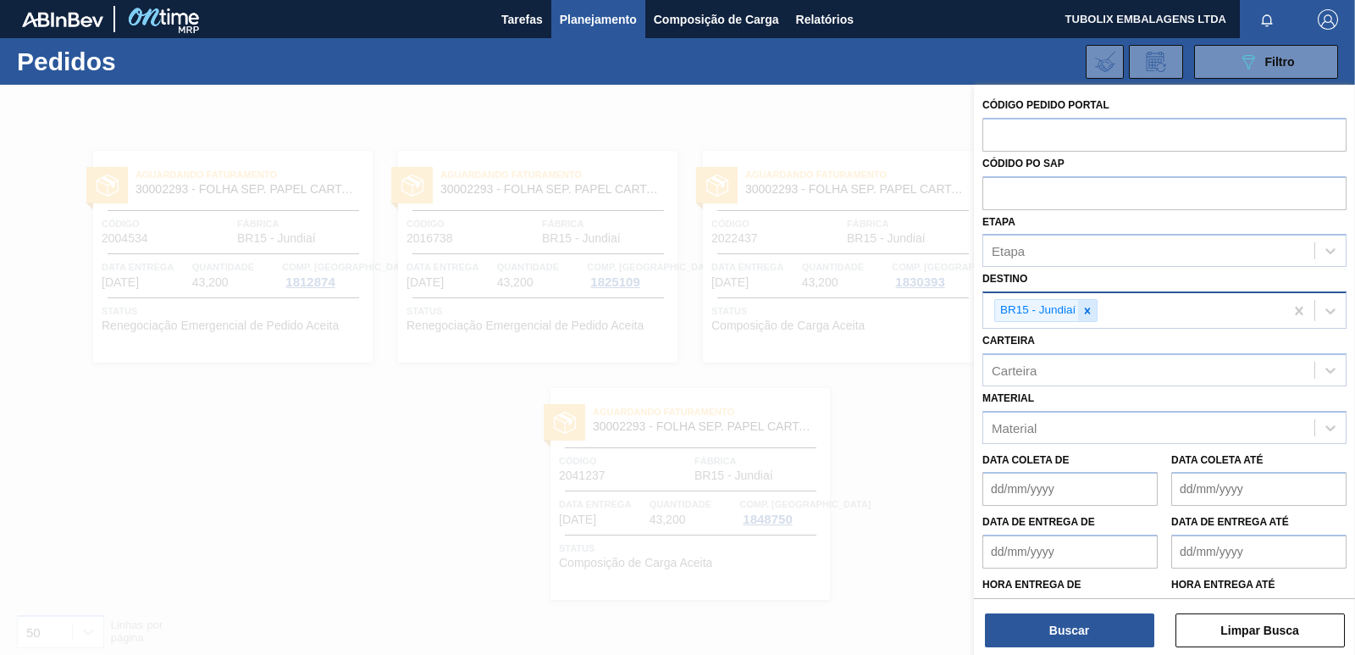
click at [1093, 306] on icon at bounding box center [1088, 311] width 12 height 12
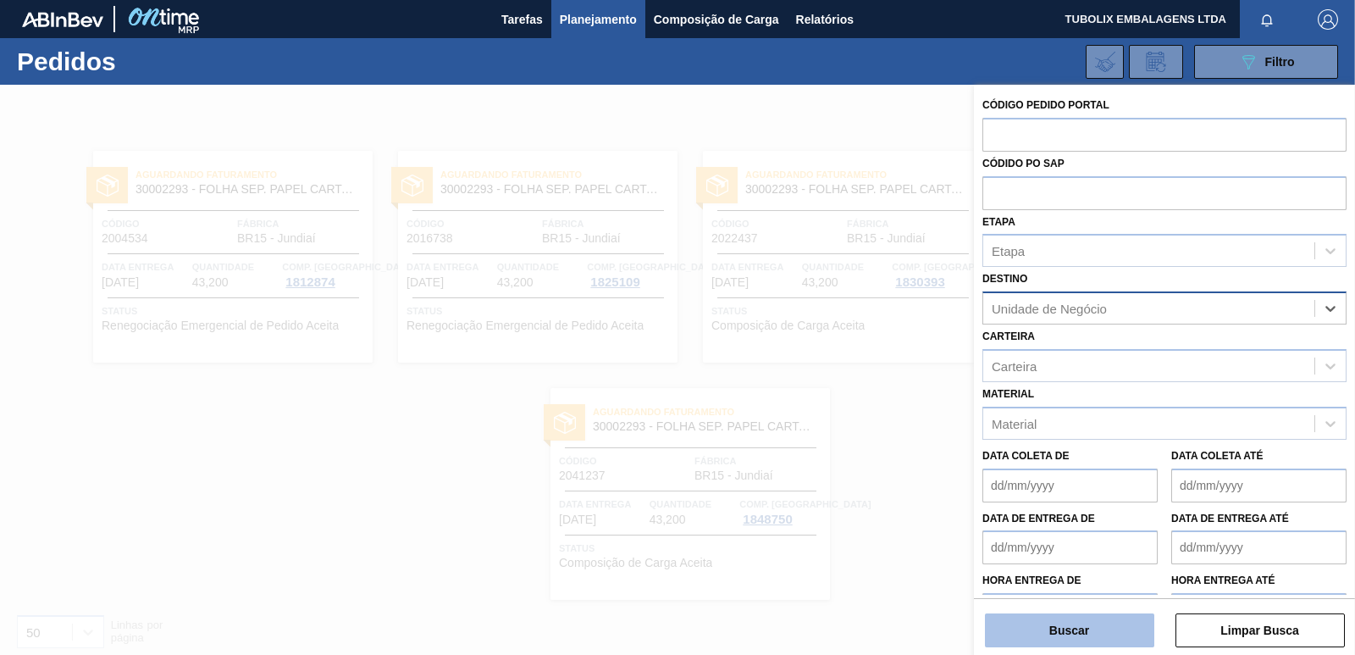
click at [1142, 623] on button "Buscar" at bounding box center [1069, 630] width 169 height 34
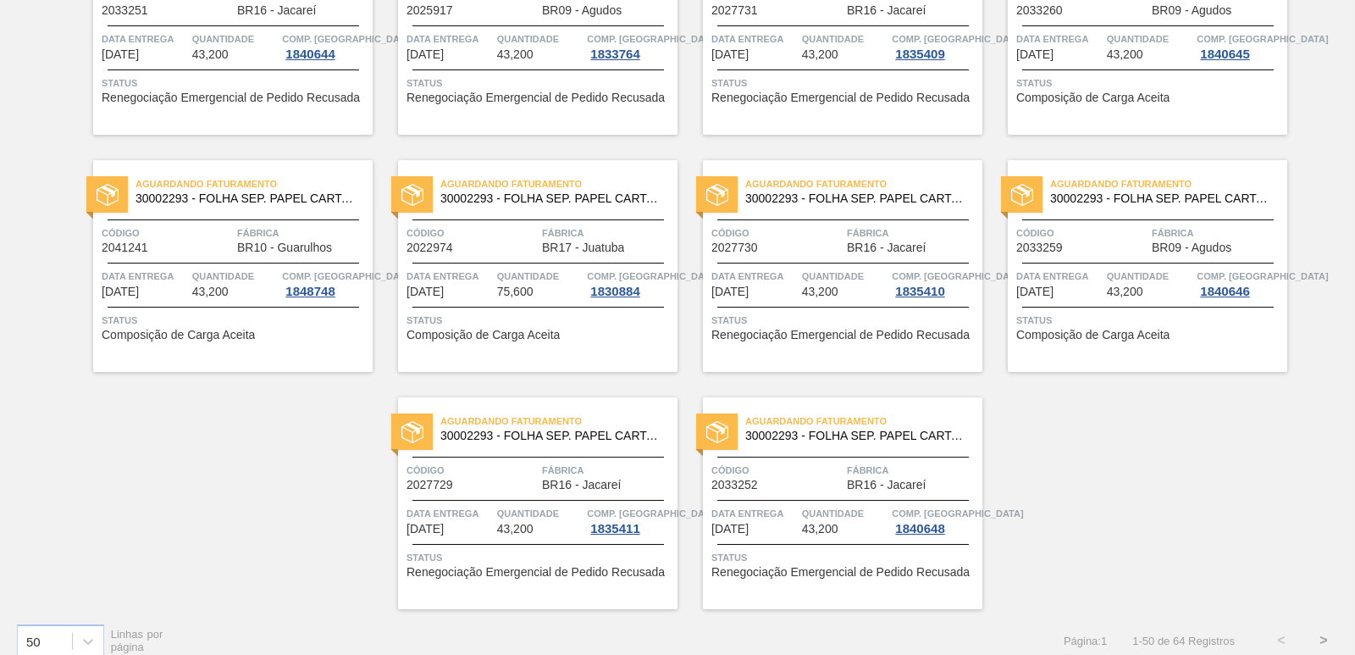
scroll to position [2617, 0]
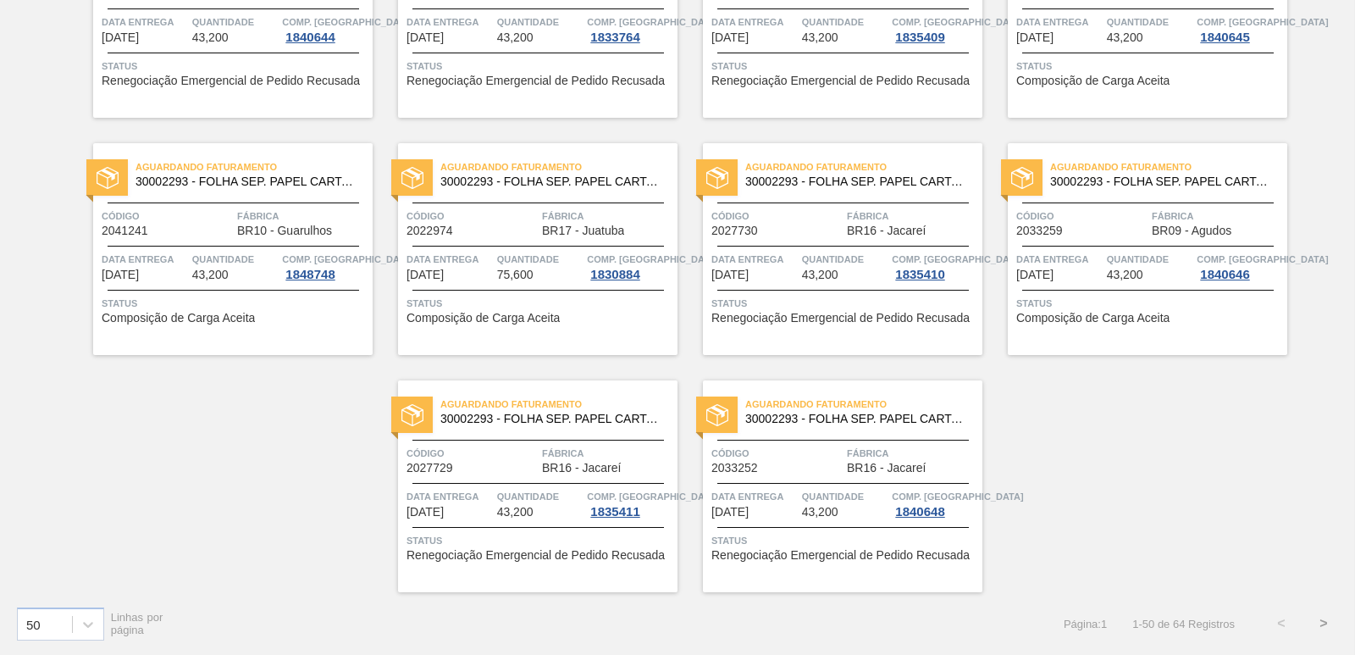
click at [1327, 622] on button ">" at bounding box center [1324, 623] width 42 height 42
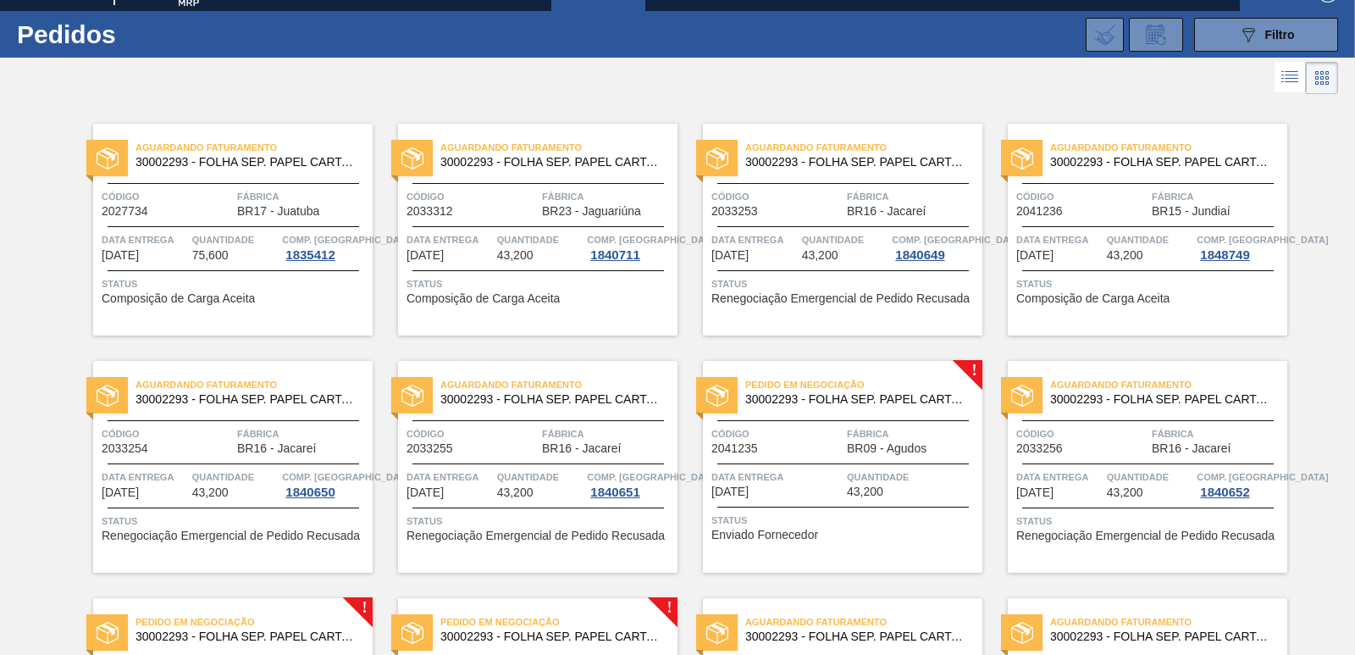
scroll to position [0, 0]
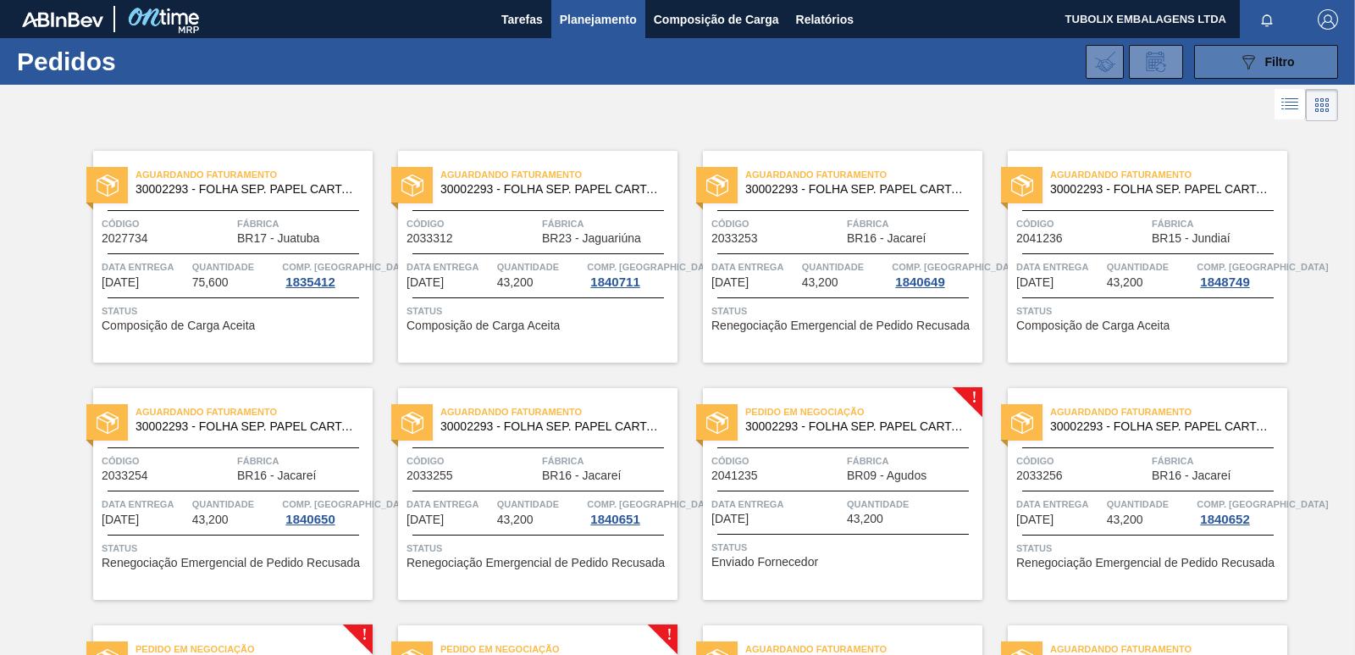
click at [1264, 69] on div "089F7B8B-B2A5-4AFE-B5C0-19BA573D28AC Filtro" at bounding box center [1267, 62] width 57 height 20
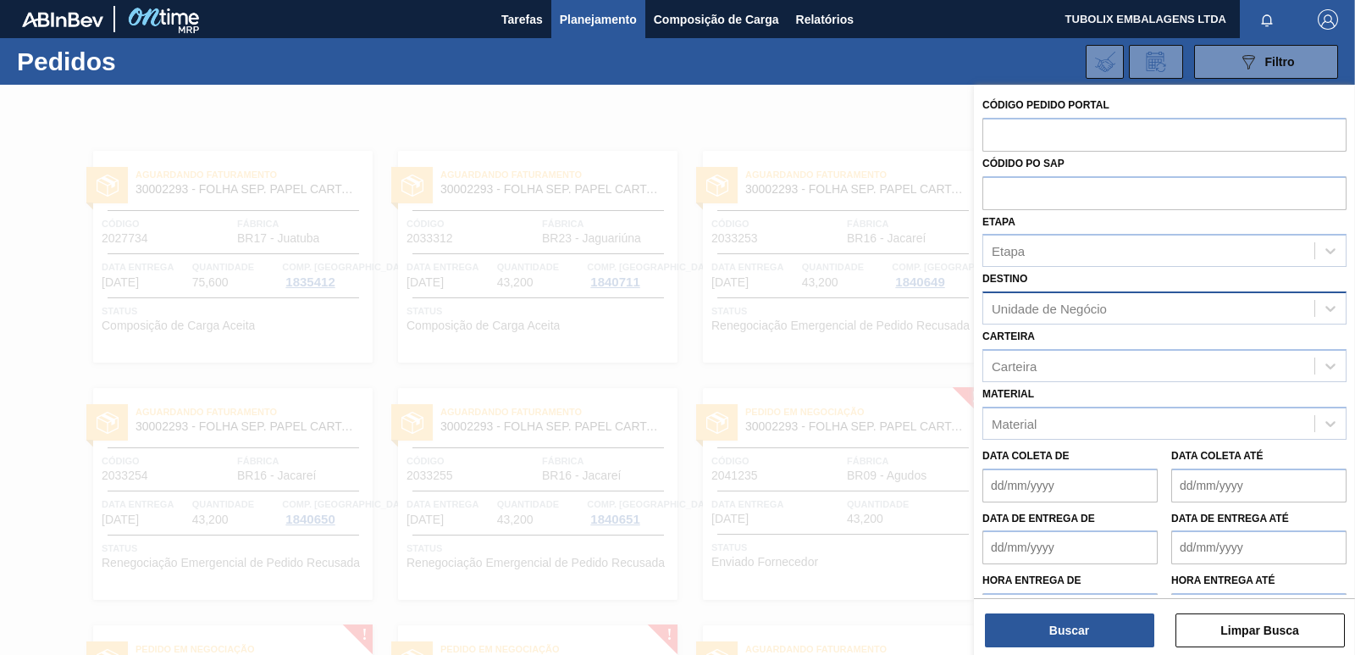
click at [1056, 311] on div "Unidade de Negócio" at bounding box center [1049, 309] width 115 height 14
type input "AGUD"
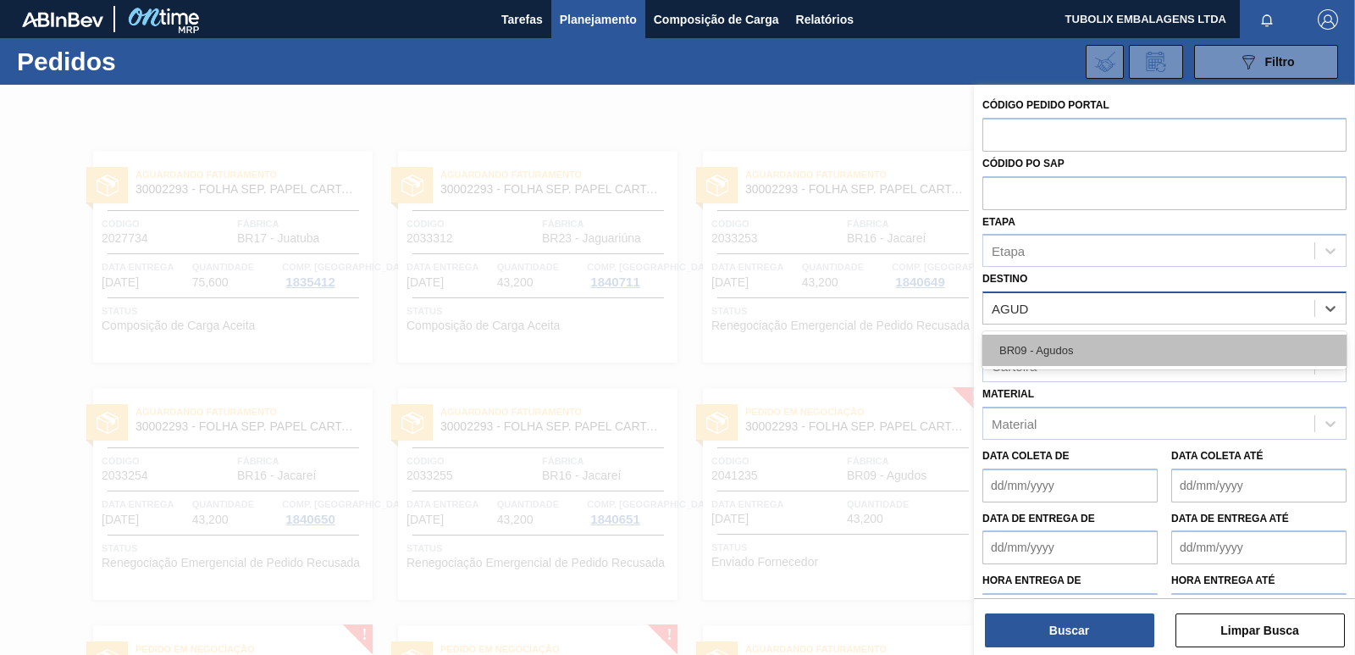
click at [1034, 356] on div "BR09 - Agudos" at bounding box center [1165, 350] width 364 height 31
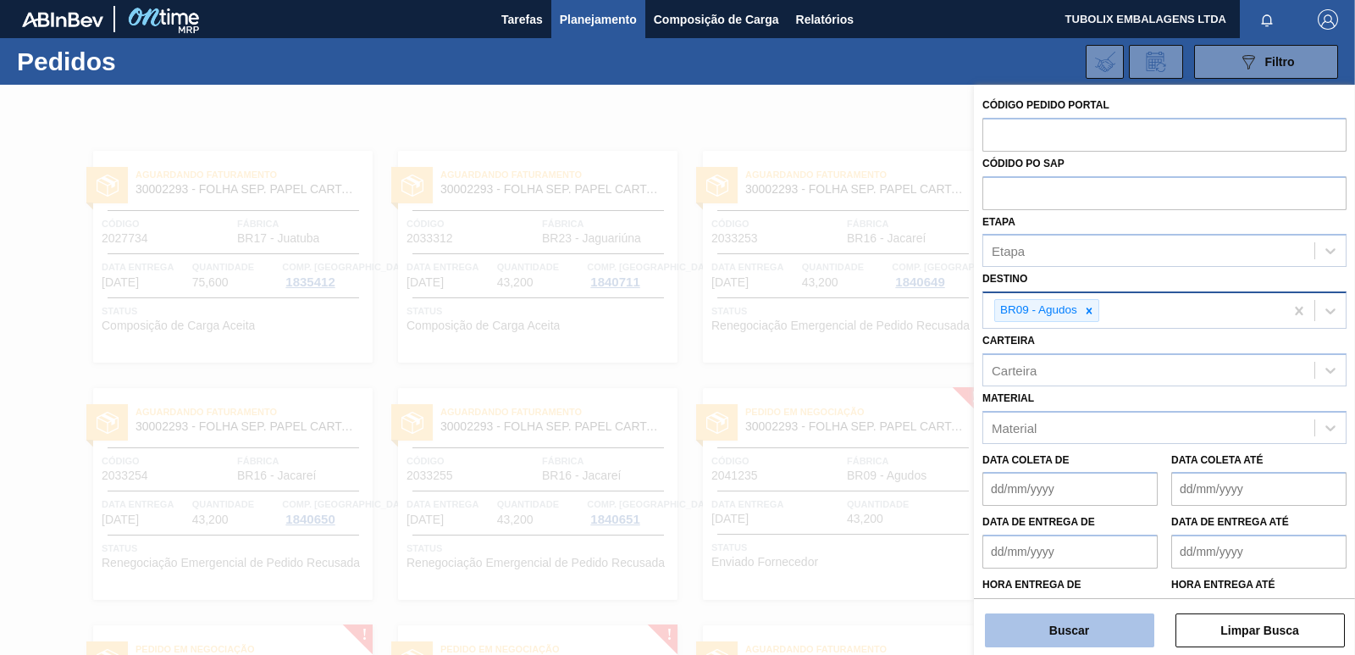
click at [1099, 637] on button "Buscar" at bounding box center [1069, 630] width 169 height 34
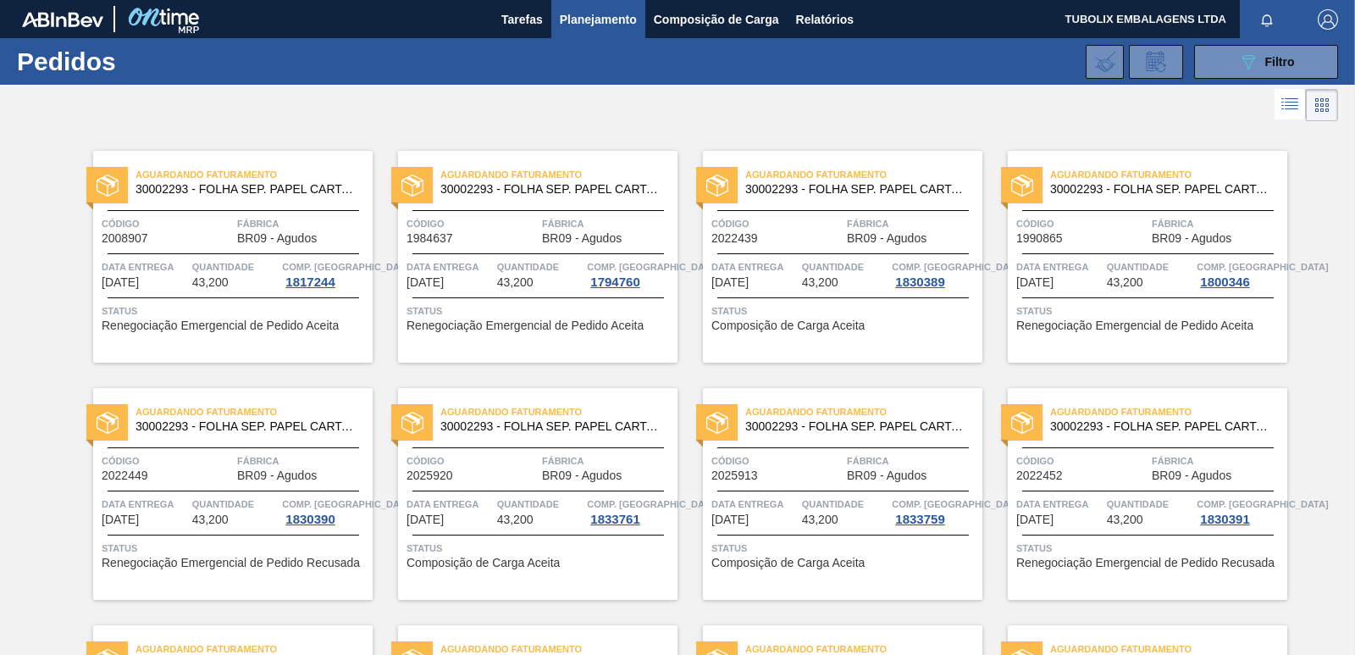
scroll to position [482, 0]
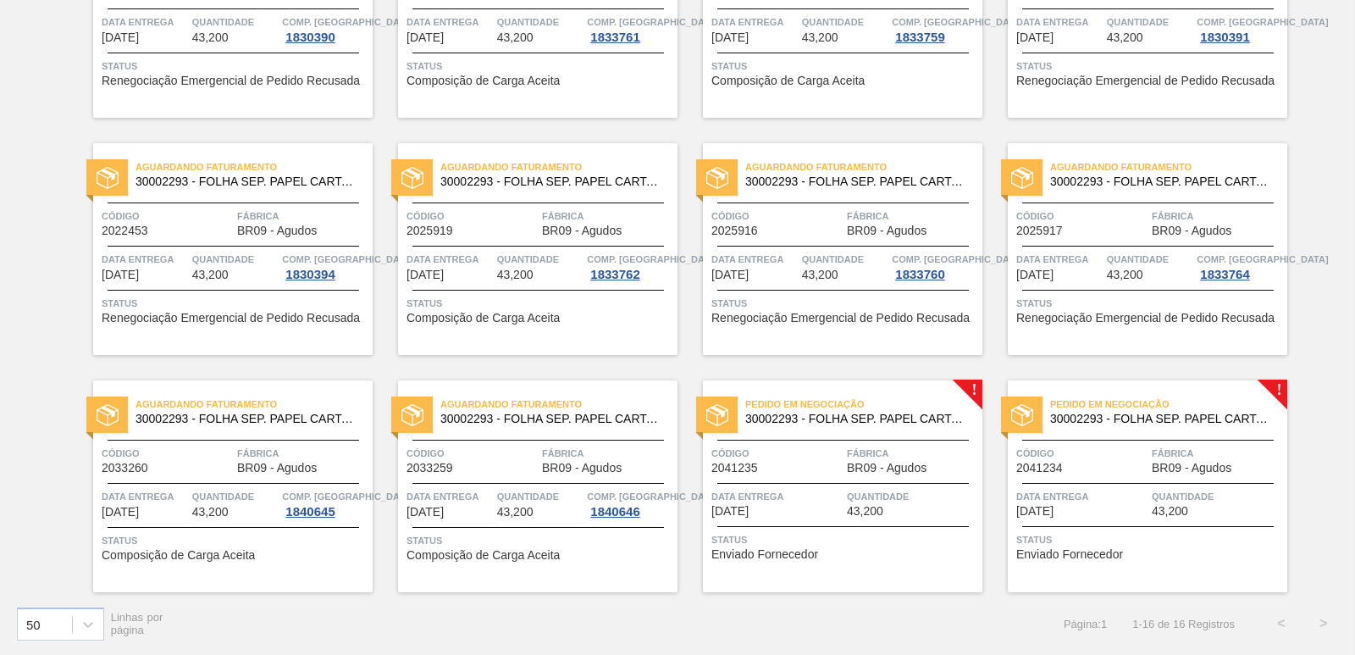
click at [785, 442] on div "Pedido em Negociação 30002293 - FOLHA SEP. PAPEL CARTAO 1200x1000M 350g Código …" at bounding box center [843, 486] width 280 height 212
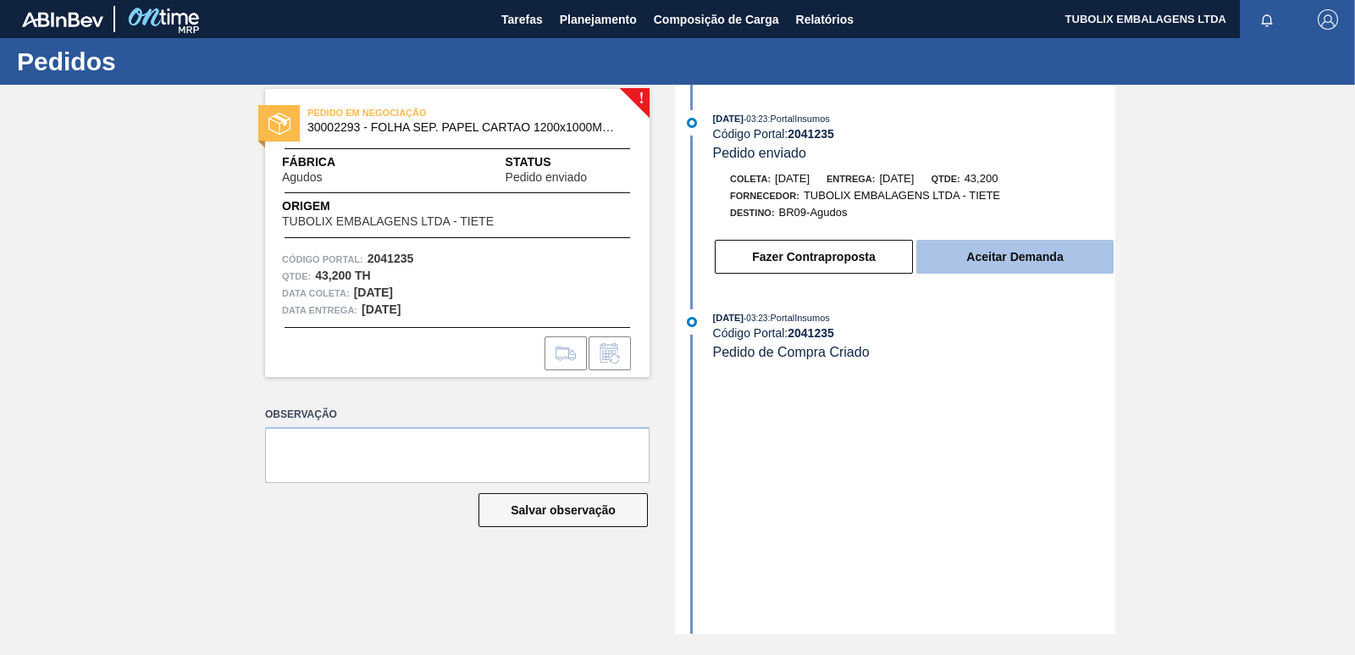
click at [950, 255] on button "Aceitar Demanda" at bounding box center [1015, 257] width 197 height 34
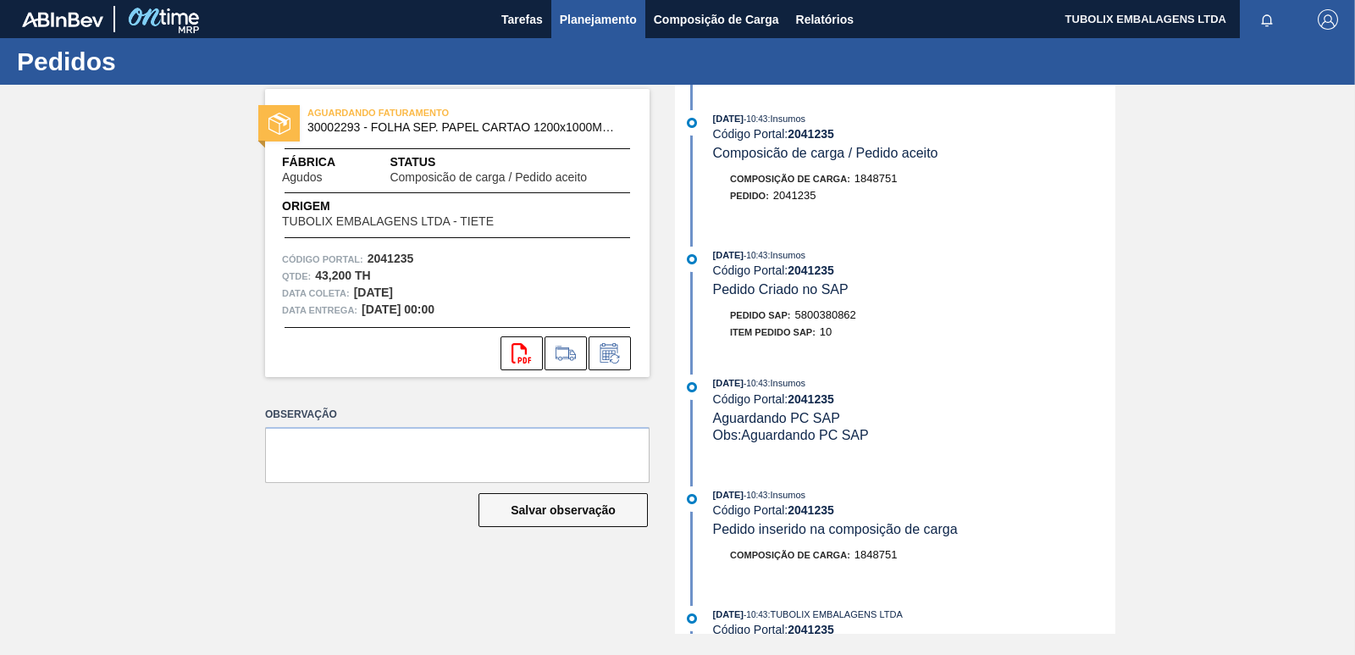
click at [596, 16] on span "Planejamento" at bounding box center [598, 19] width 77 height 20
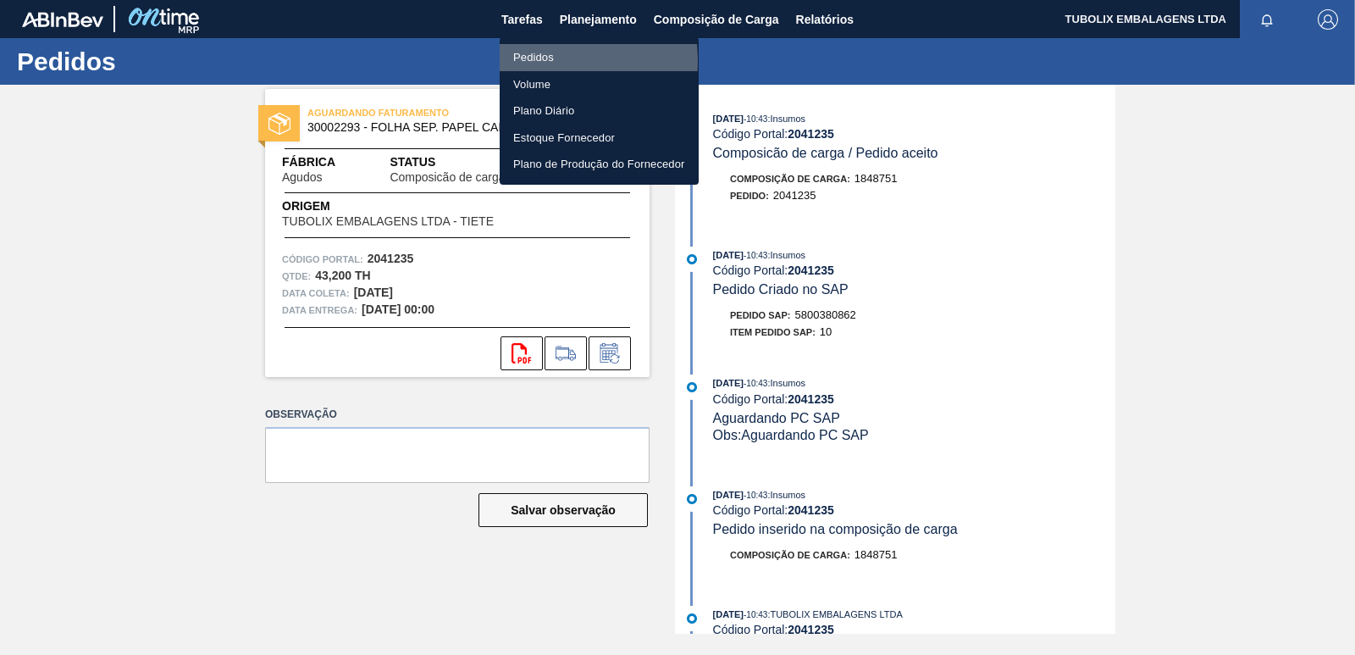
click at [530, 61] on li "Pedidos" at bounding box center [599, 57] width 199 height 27
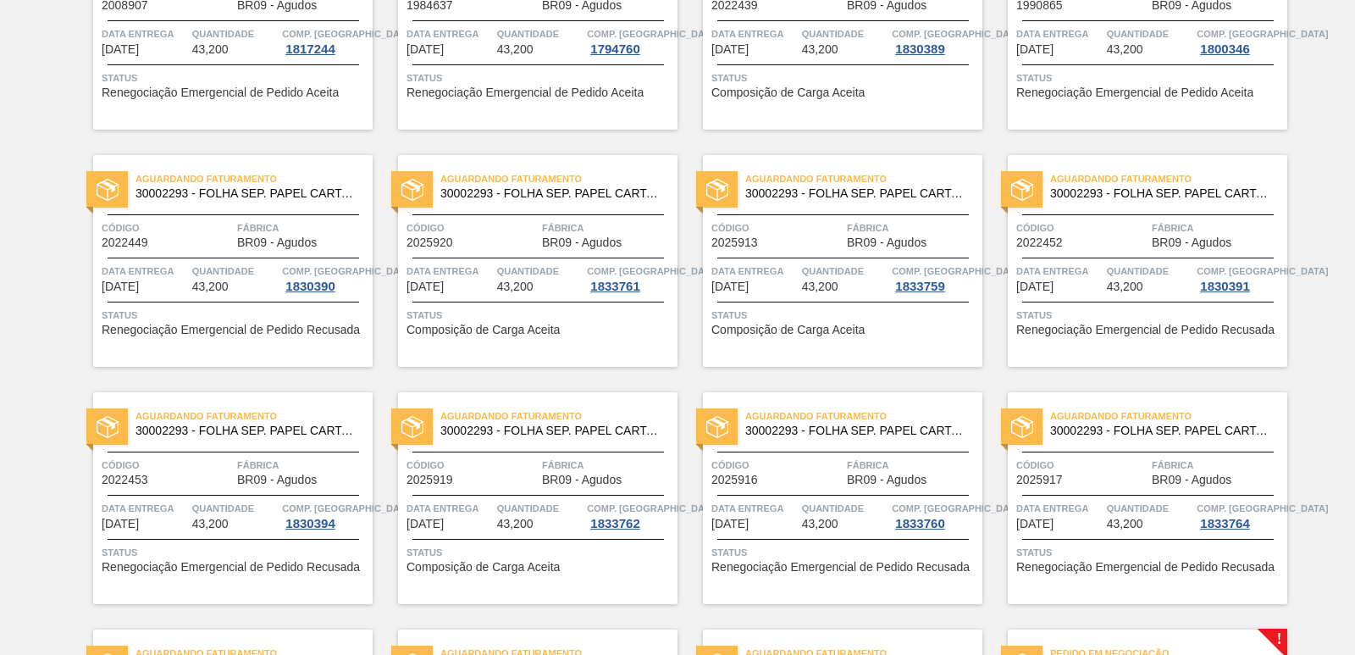
scroll to position [482, 0]
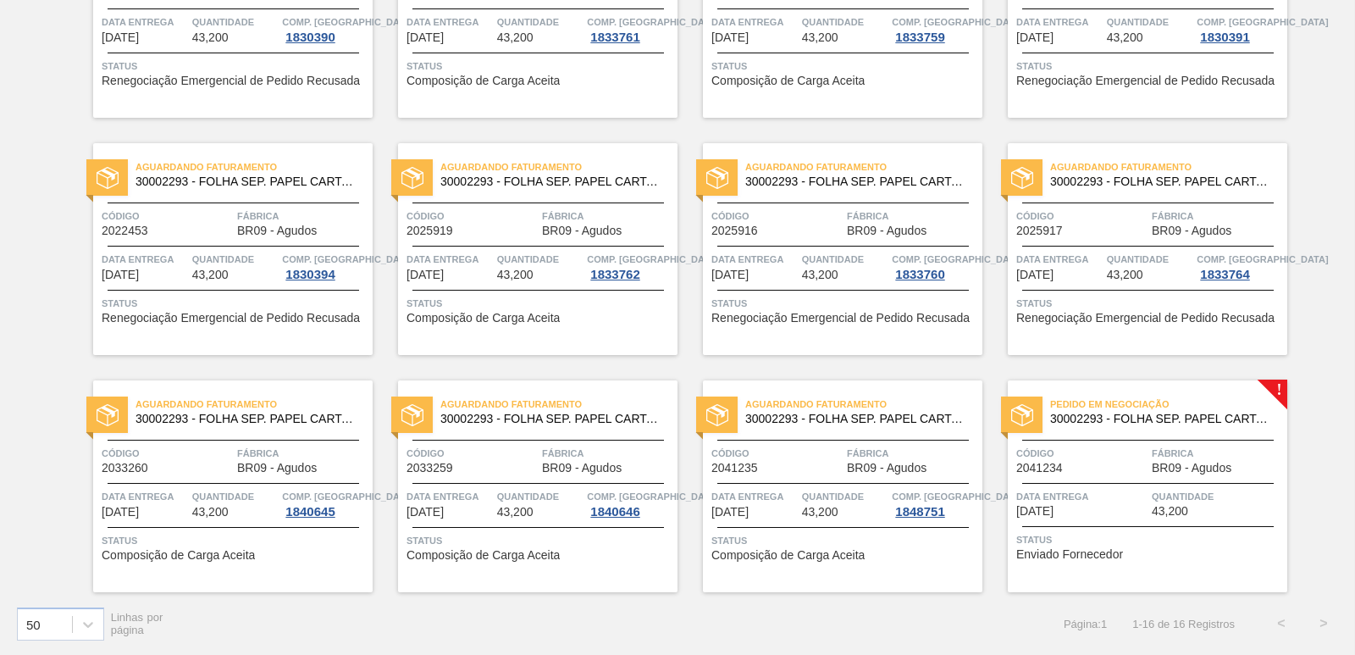
click at [1049, 452] on span "Código" at bounding box center [1082, 453] width 131 height 17
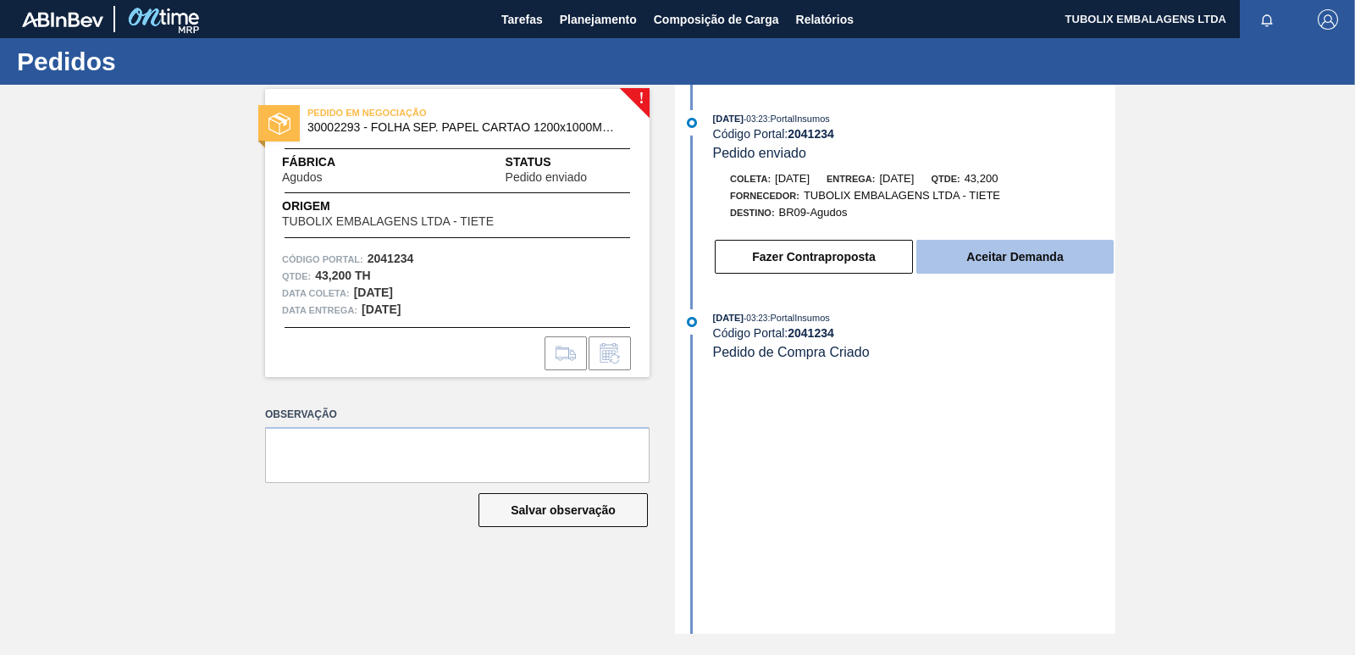
click at [1003, 253] on button "Aceitar Demanda" at bounding box center [1015, 257] width 197 height 34
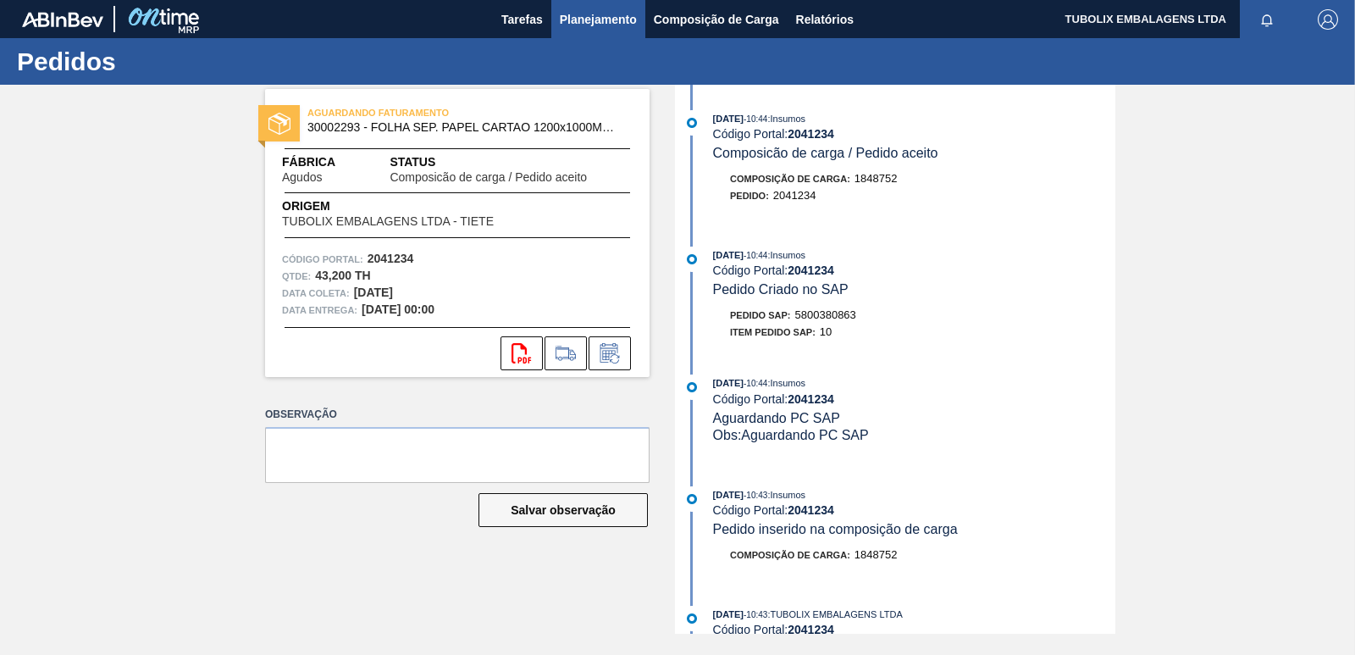
click at [605, 21] on span "Planejamento" at bounding box center [598, 19] width 77 height 20
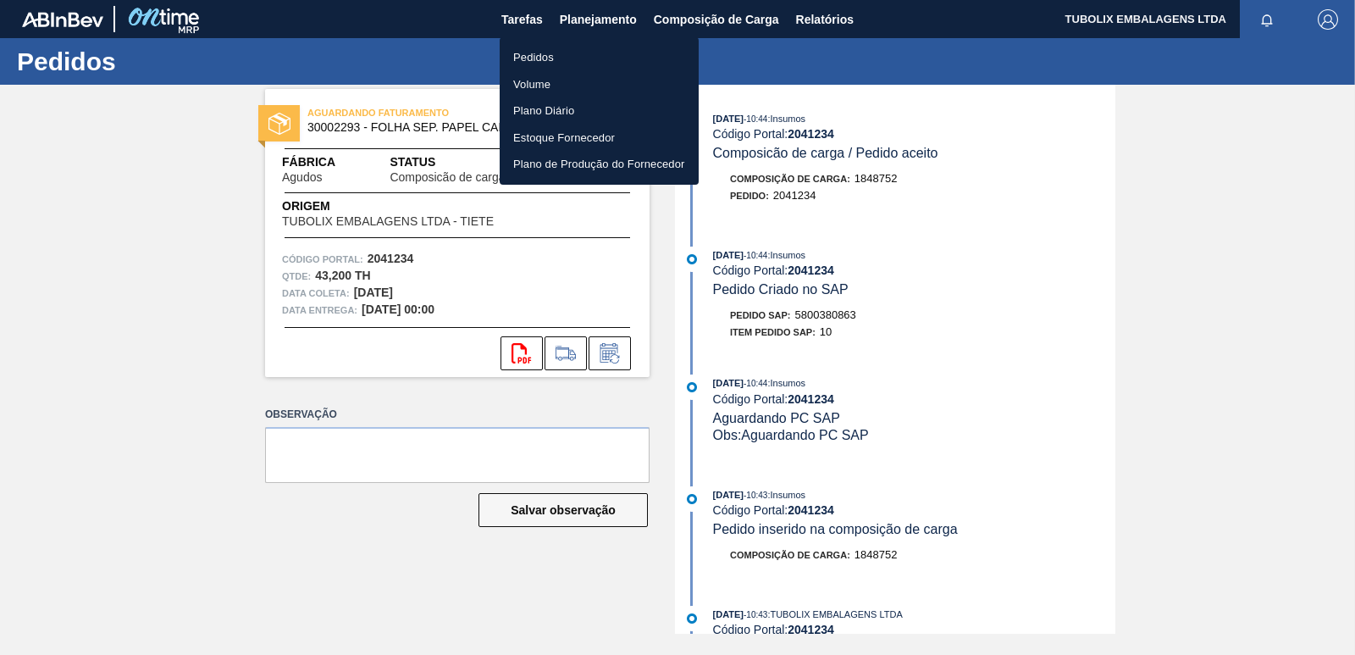
click at [540, 58] on li "Pedidos" at bounding box center [599, 57] width 199 height 27
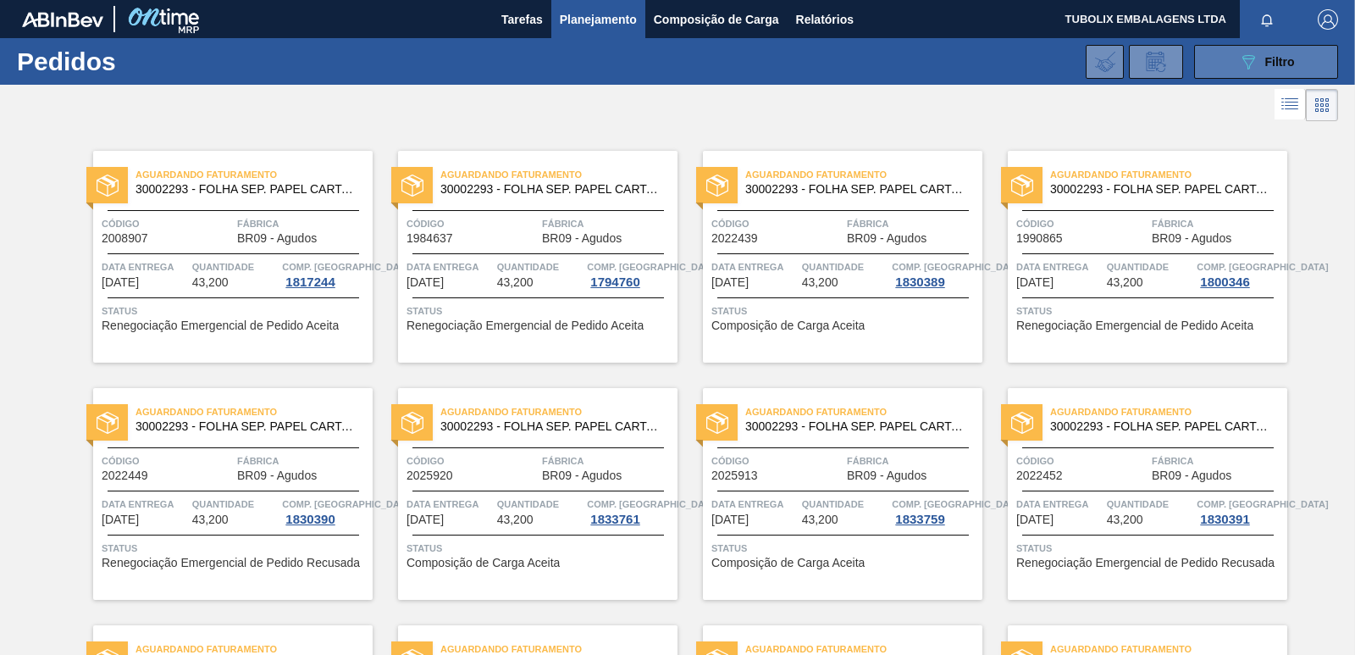
click at [1266, 61] on span "Filtro" at bounding box center [1281, 62] width 30 height 14
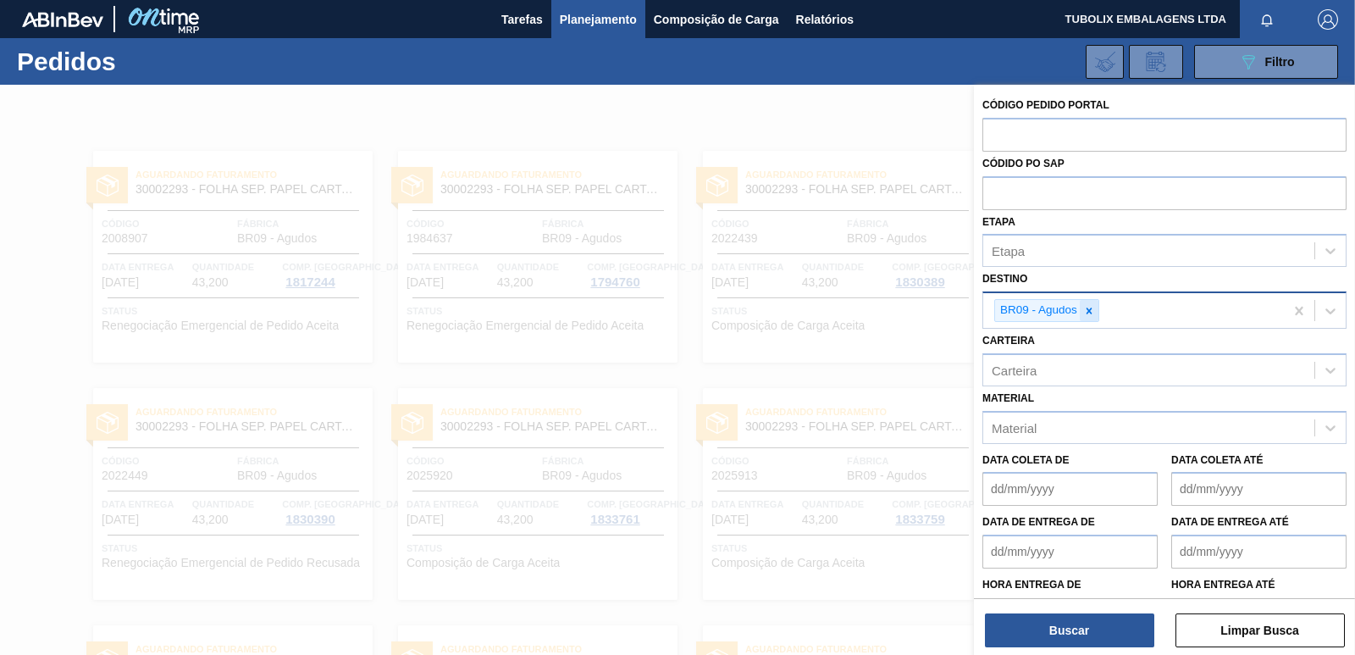
click at [1093, 311] on icon at bounding box center [1090, 311] width 12 height 12
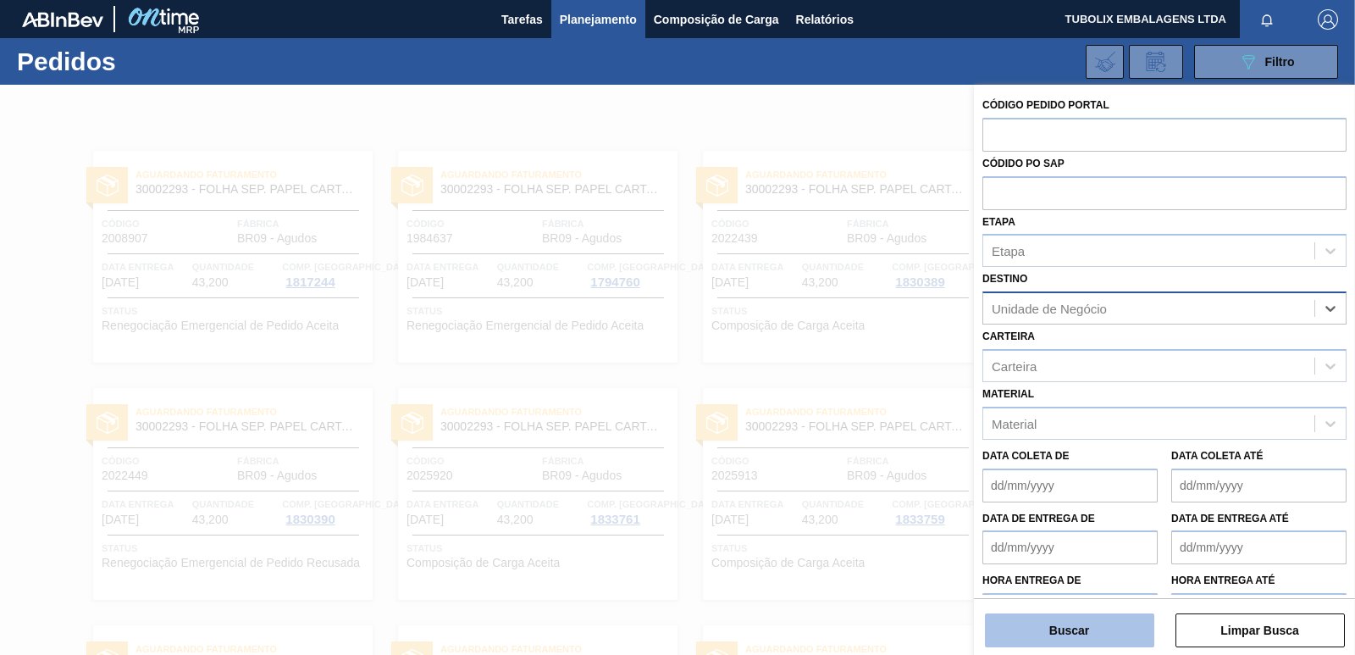
click at [1075, 618] on button "Buscar" at bounding box center [1069, 630] width 169 height 34
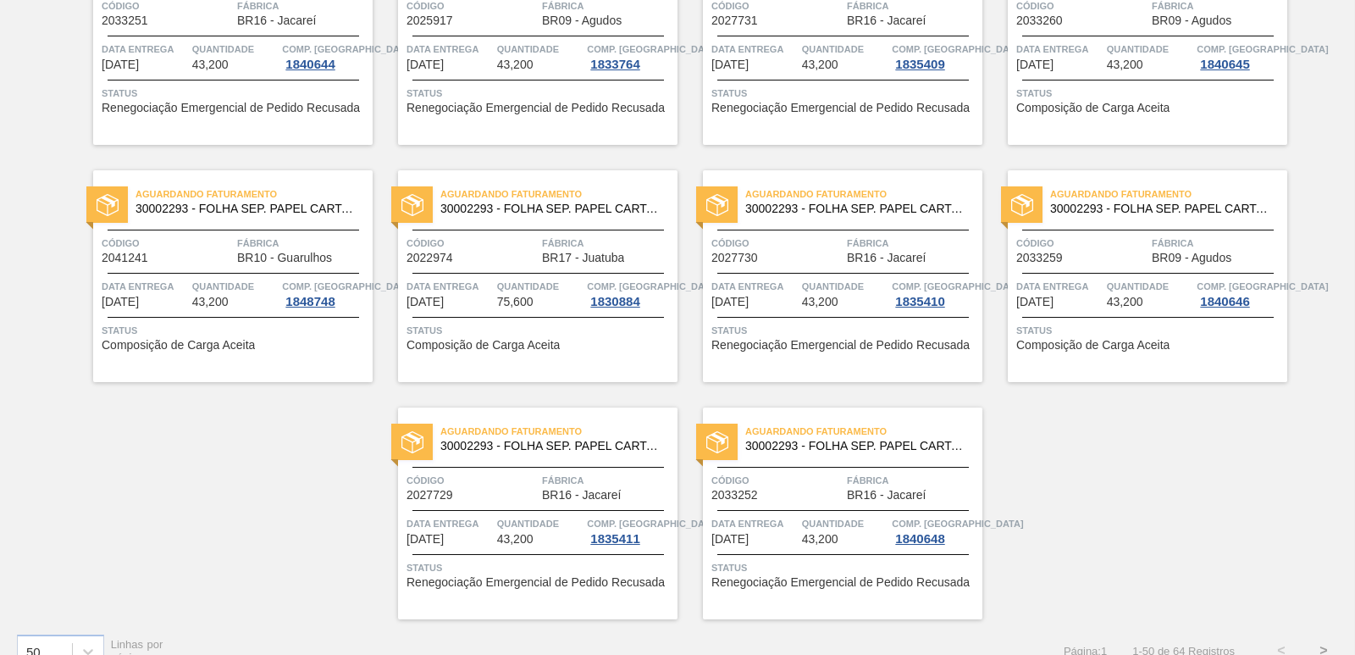
scroll to position [2617, 0]
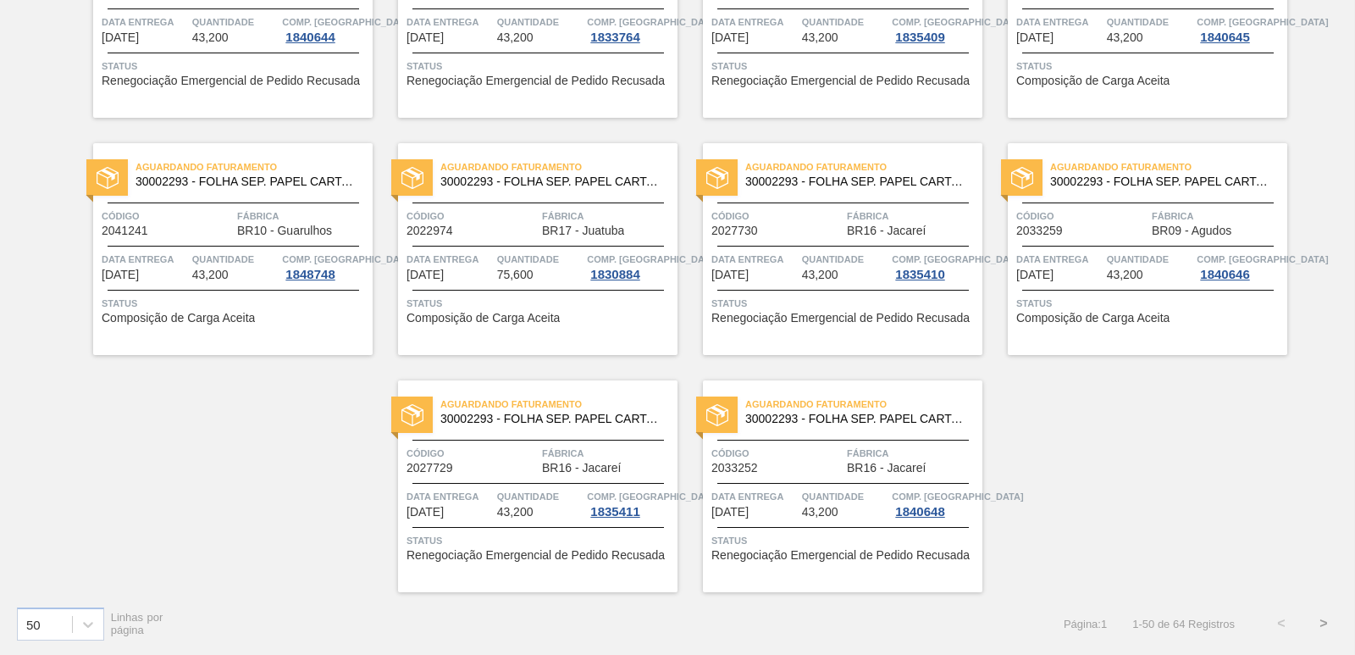
click at [1324, 620] on button ">" at bounding box center [1324, 623] width 42 height 42
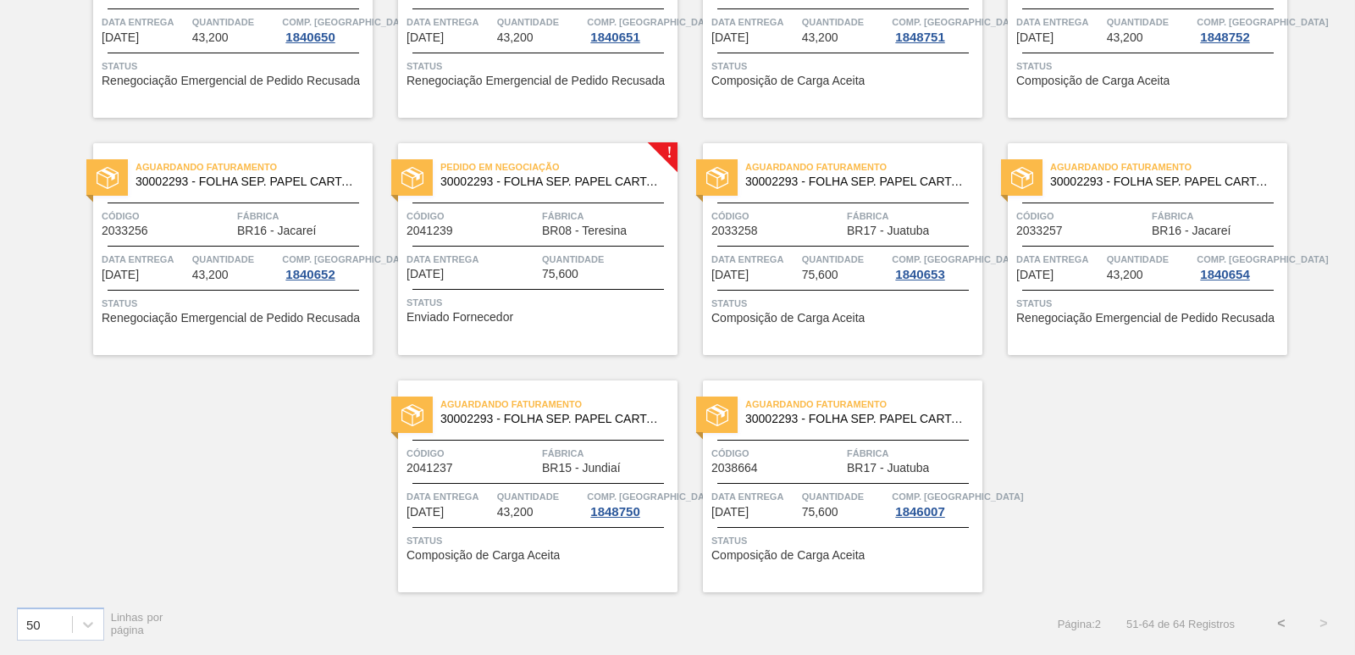
scroll to position [482, 0]
click at [550, 186] on span "30002293 - FOLHA SEP. PAPEL CARTAO 1200x1000M 350g" at bounding box center [553, 181] width 224 height 13
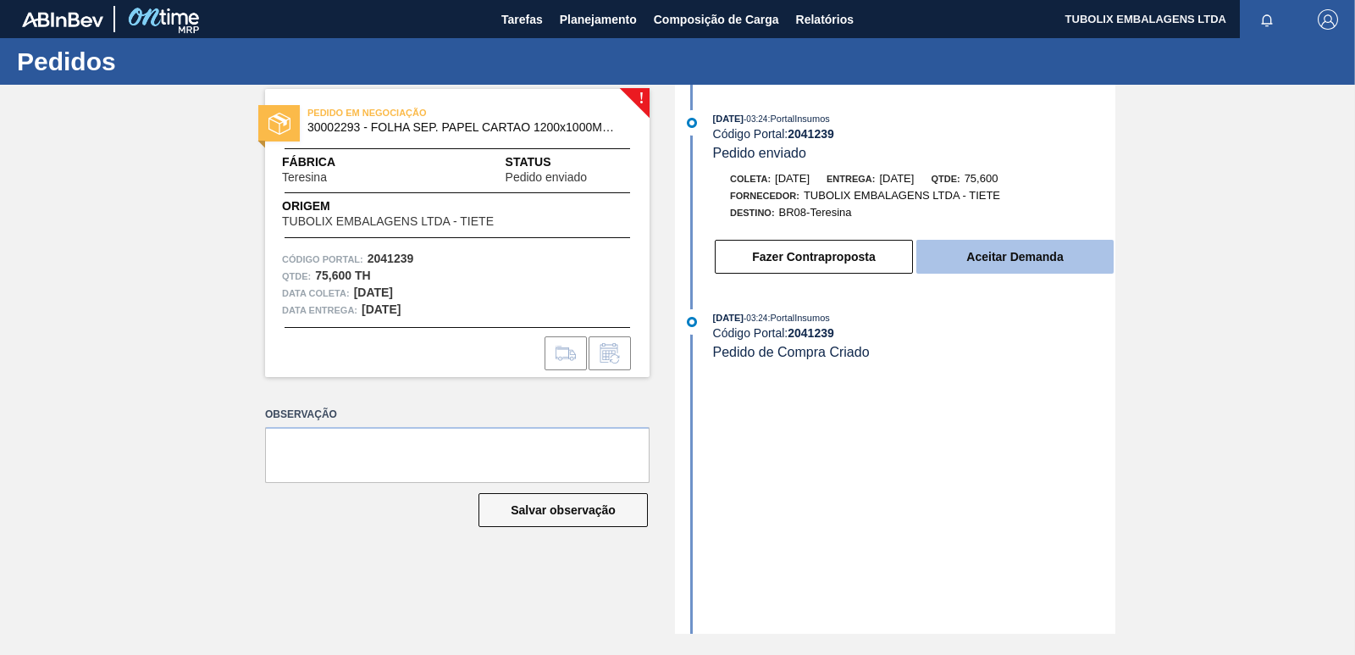
click at [1057, 257] on button "Aceitar Demanda" at bounding box center [1015, 257] width 197 height 34
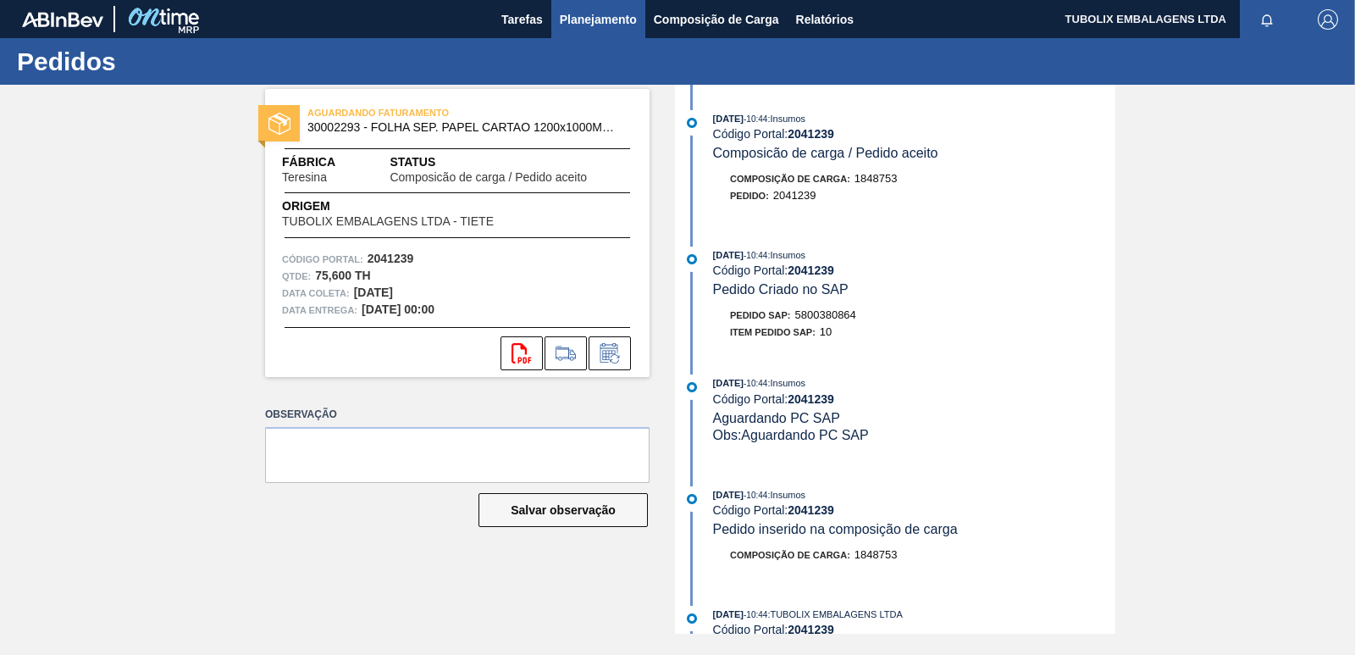
click at [612, 19] on span "Planejamento" at bounding box center [598, 19] width 77 height 20
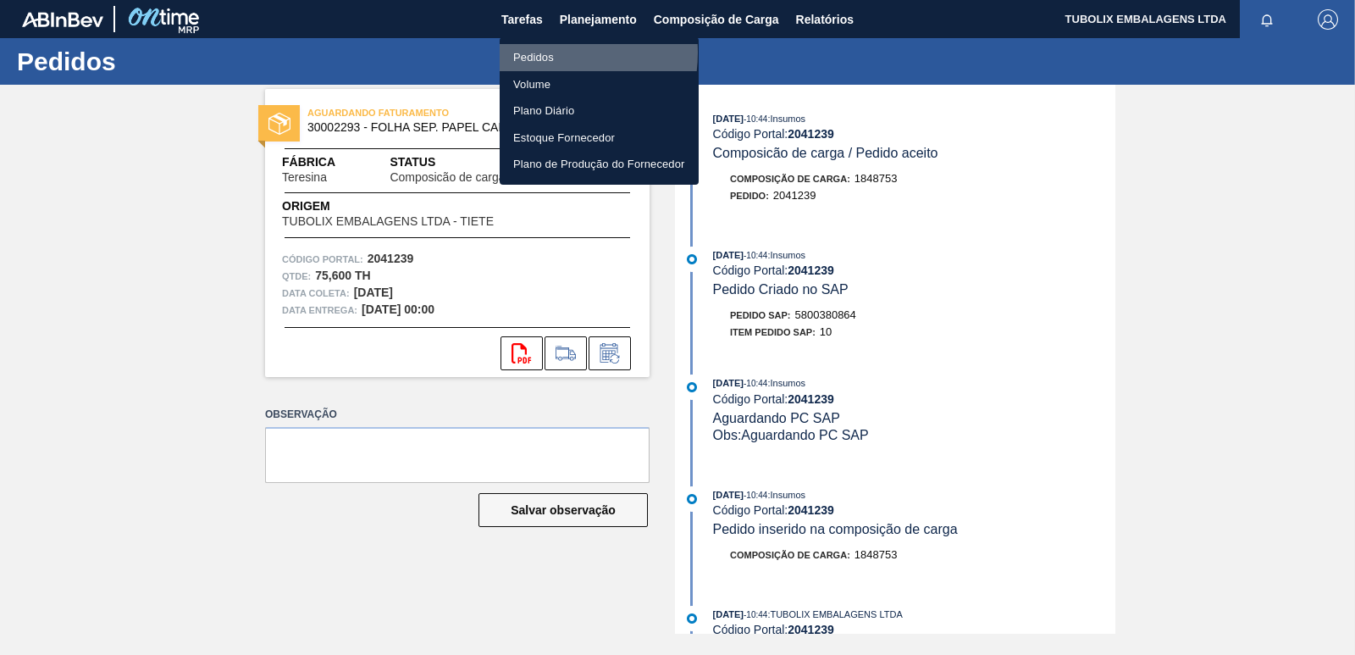
click at [536, 53] on li "Pedidos" at bounding box center [599, 57] width 199 height 27
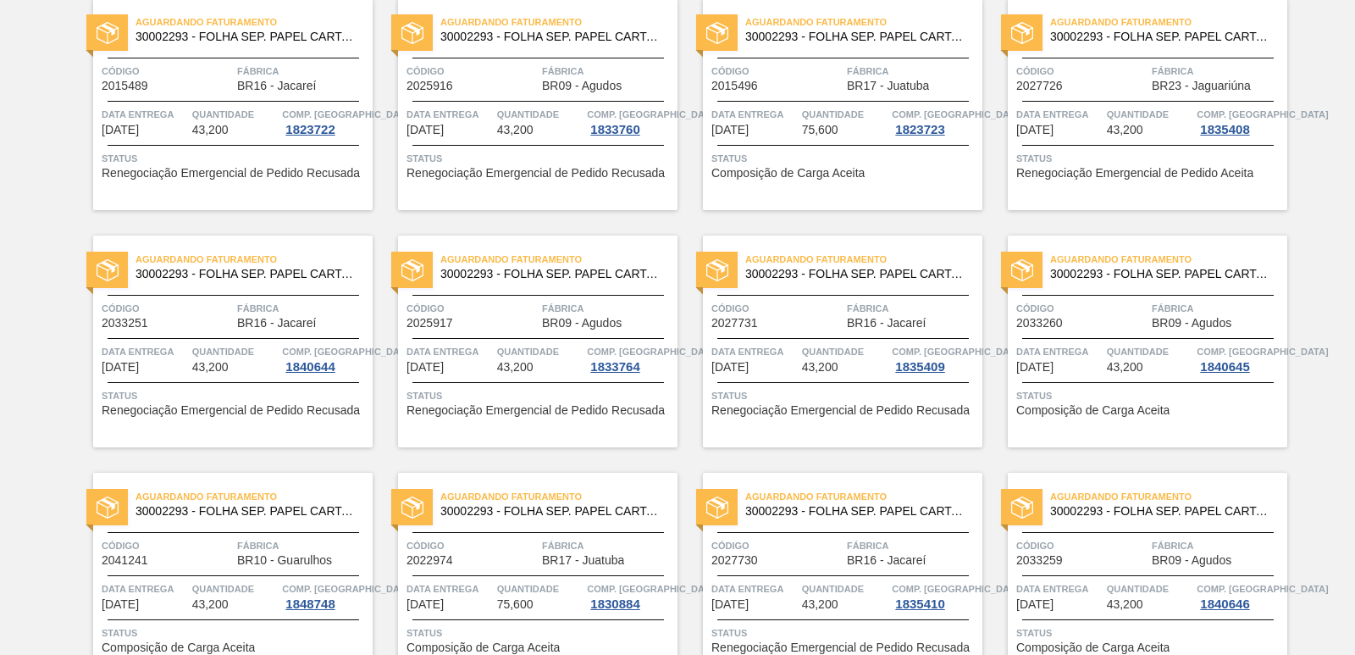
scroll to position [2617, 0]
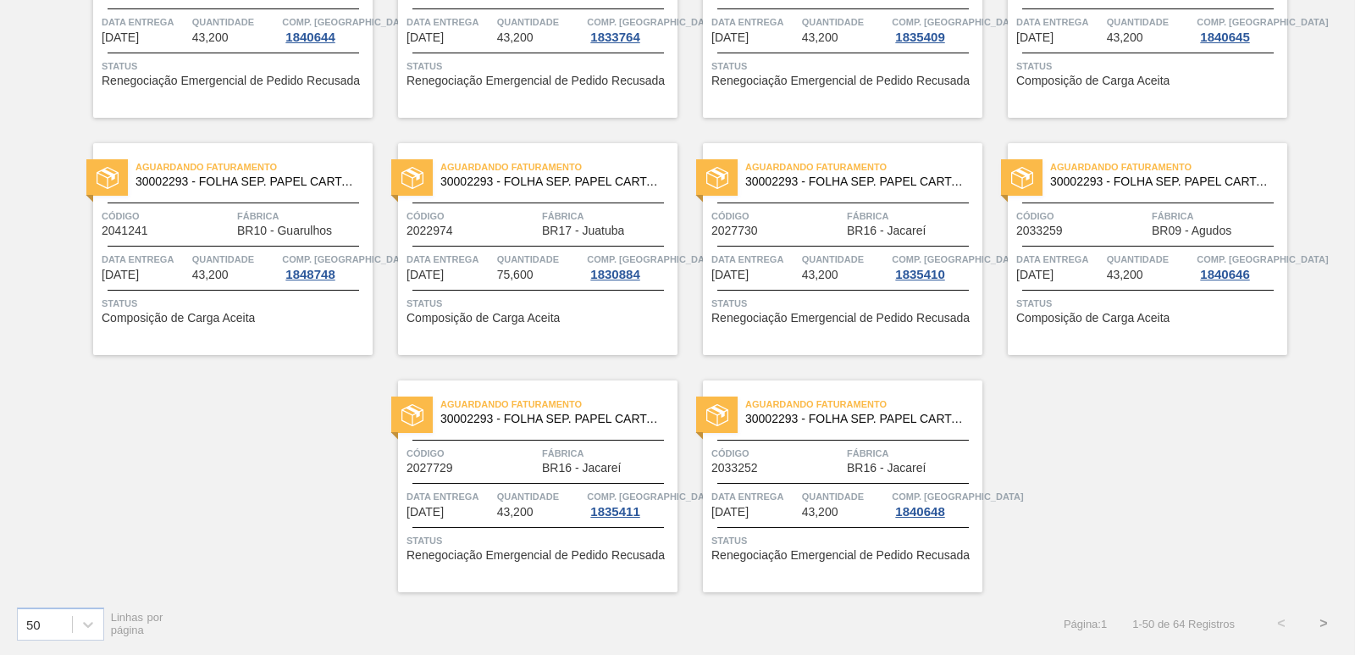
click at [1327, 621] on button ">" at bounding box center [1324, 623] width 42 height 42
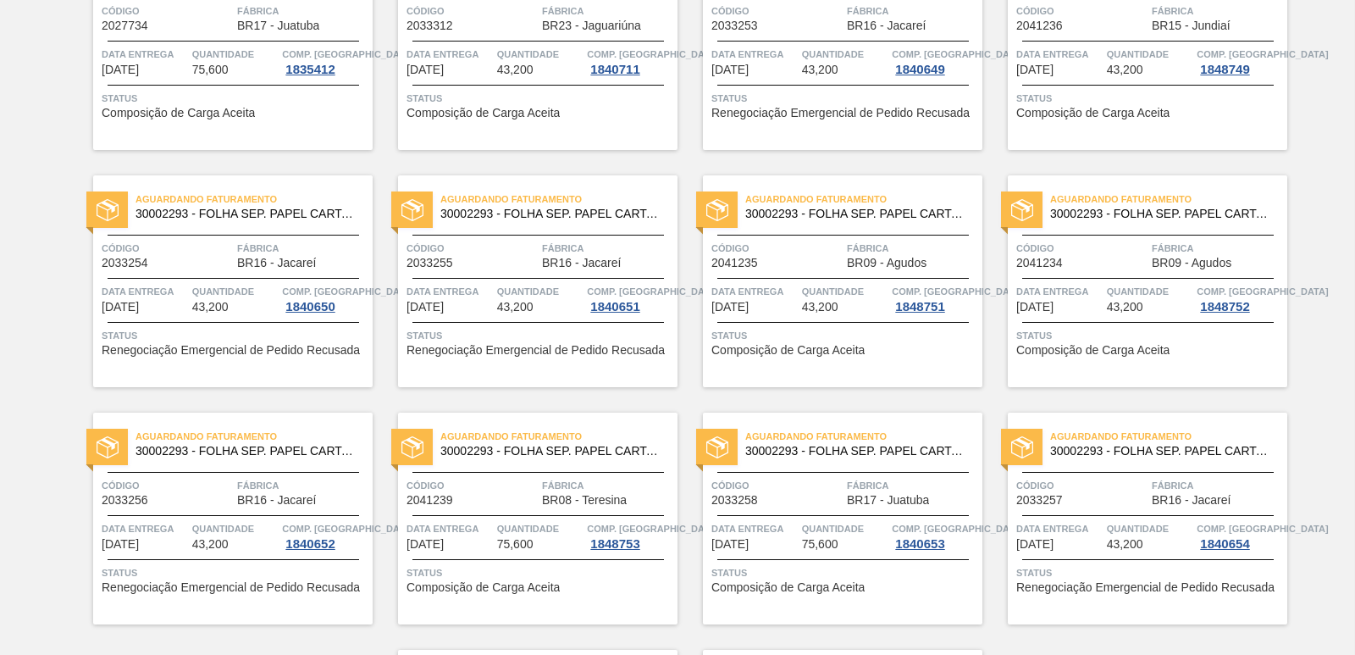
scroll to position [482, 0]
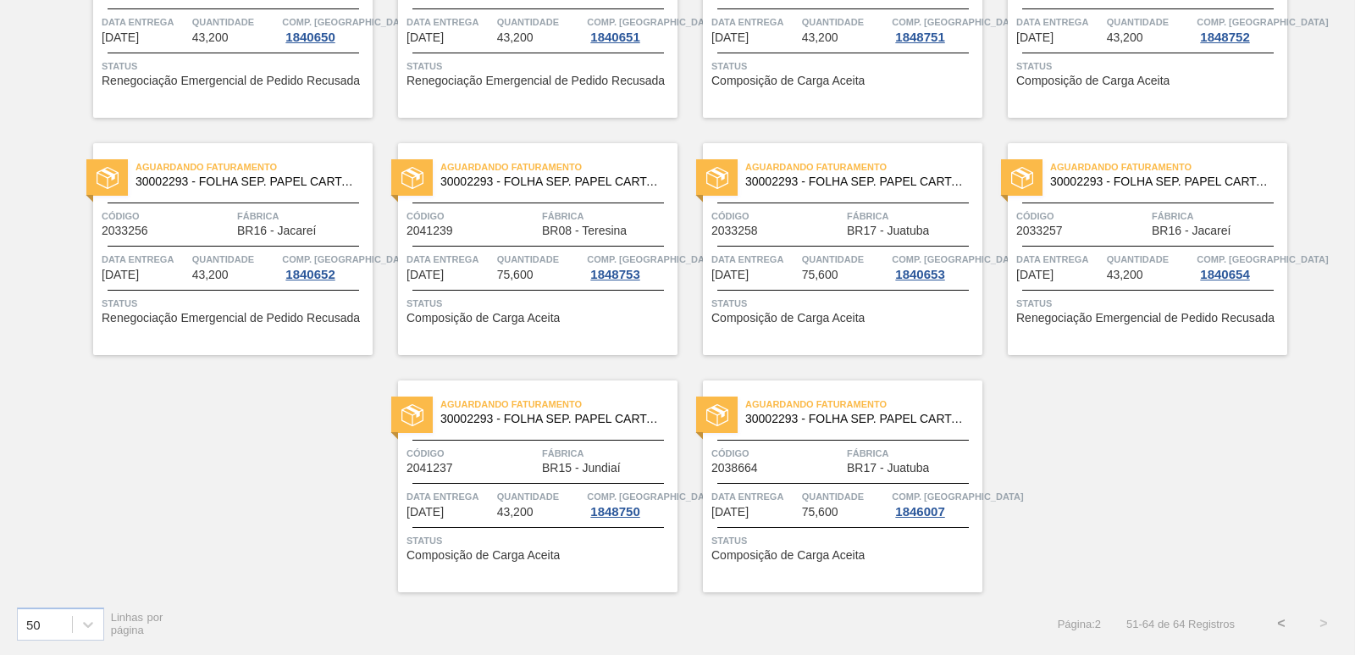
click at [1278, 616] on button "<" at bounding box center [1282, 623] width 42 height 42
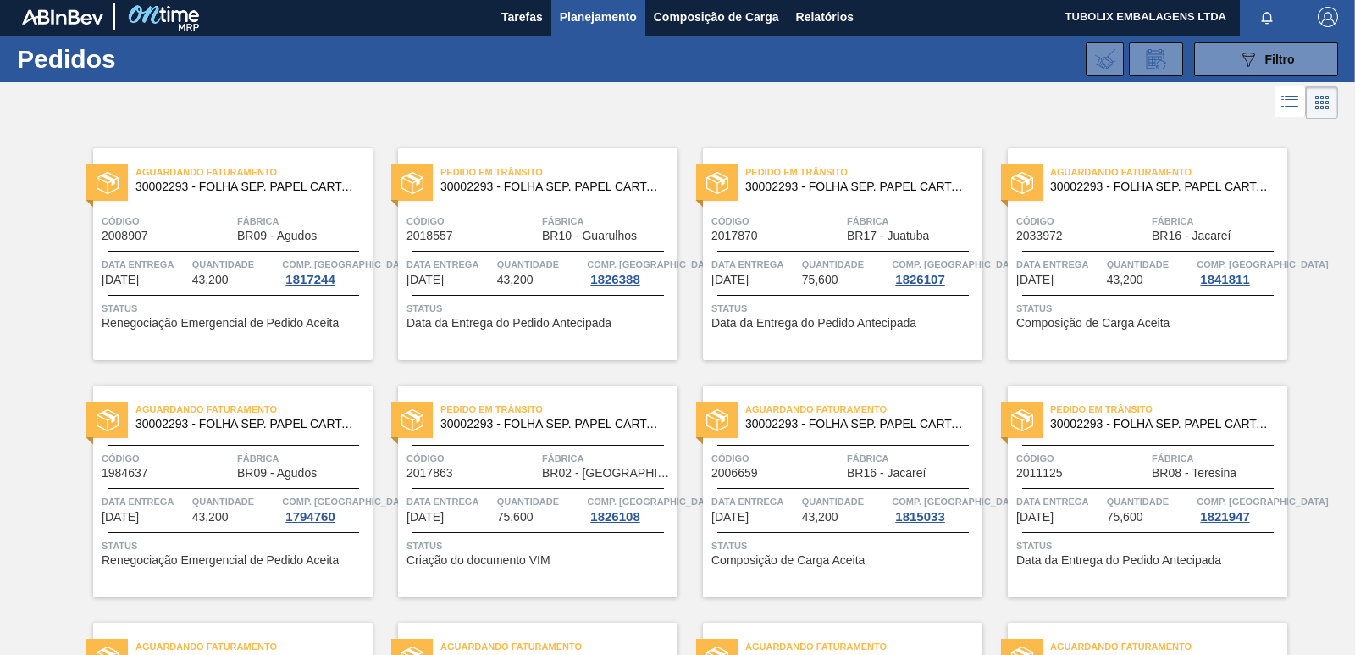
scroll to position [0, 0]
